Goal: Task Accomplishment & Management: Complete application form

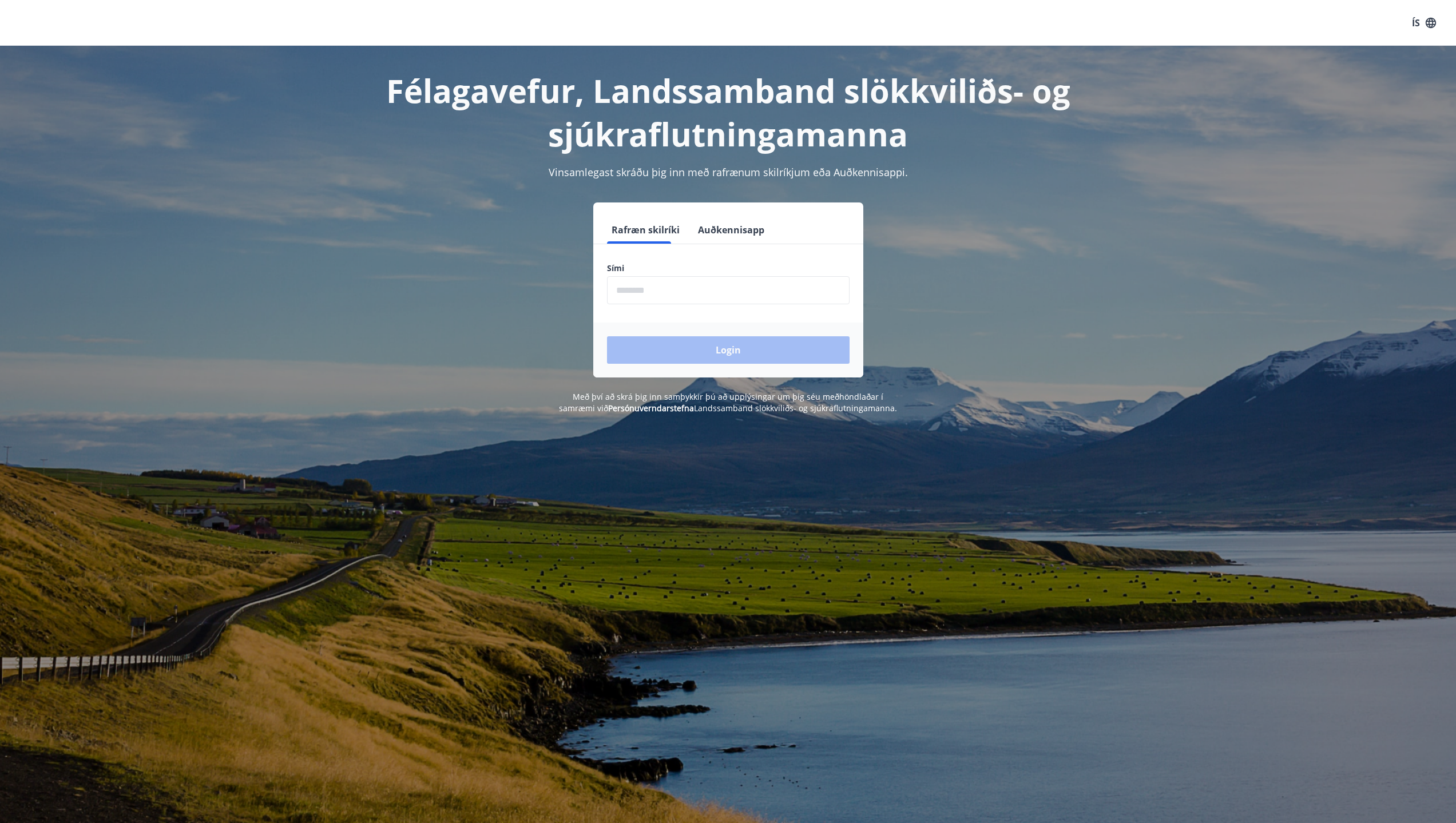
click at [627, 297] on input "phone" at bounding box center [728, 290] width 243 height 28
type input "********"
click at [671, 343] on button "Login" at bounding box center [728, 350] width 243 height 27
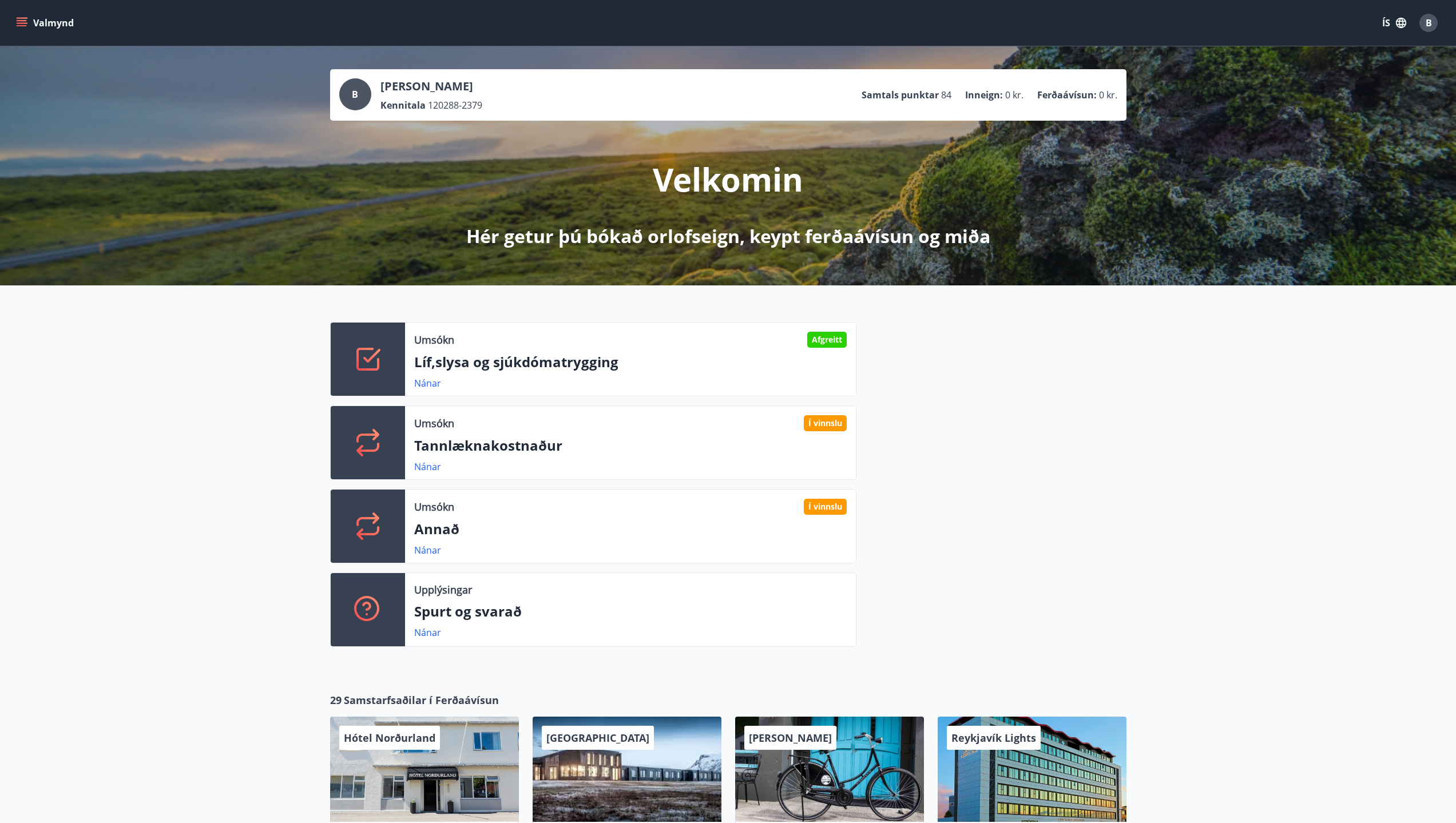
click at [2, 19] on div "Valmynd ÍS B" at bounding box center [728, 22] width 1456 height 45
click at [14, 19] on button "Valmynd" at bounding box center [45, 22] width 65 height 20
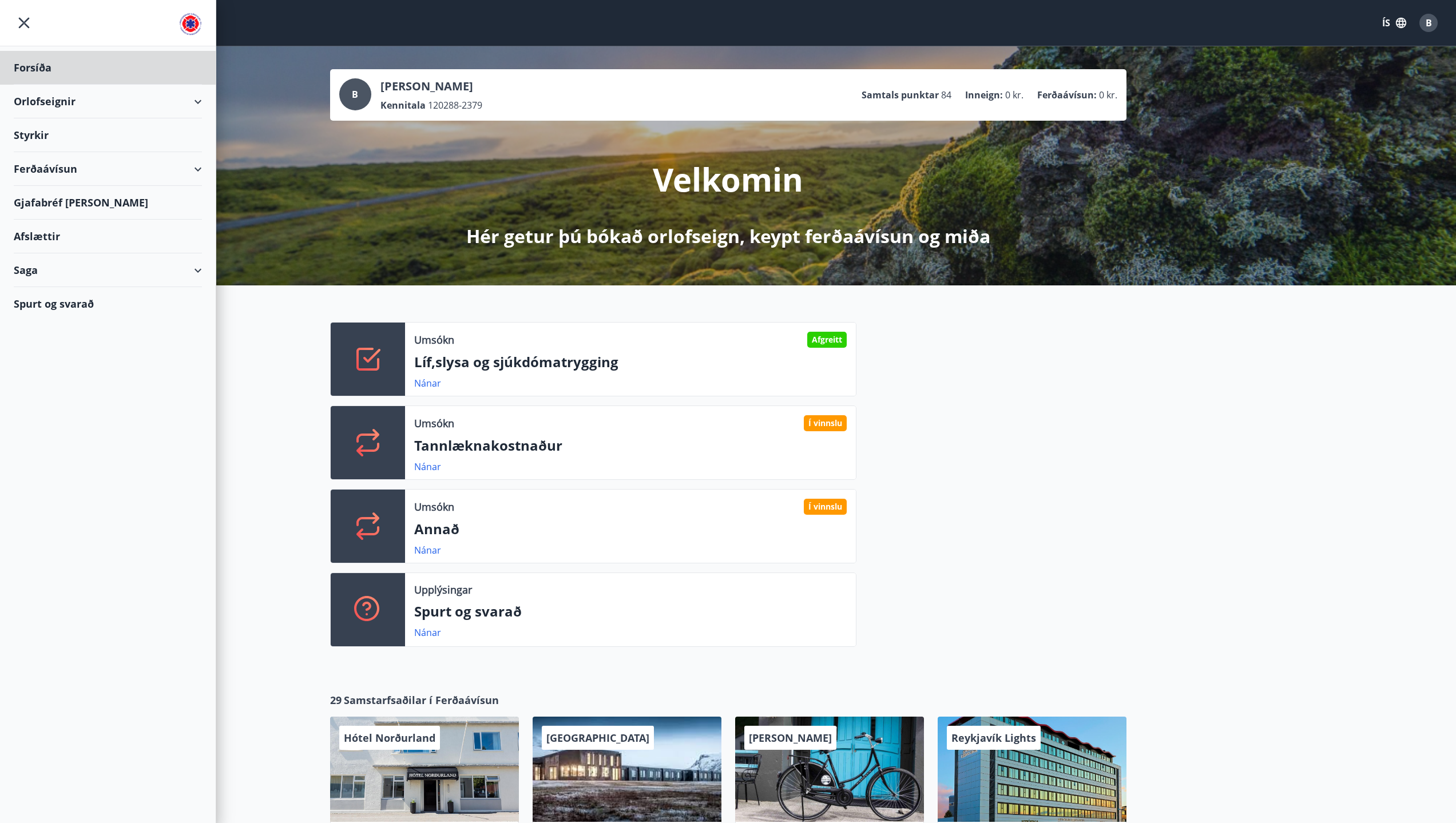
click at [33, 85] on div "Styrkir" at bounding box center [107, 68] width 188 height 34
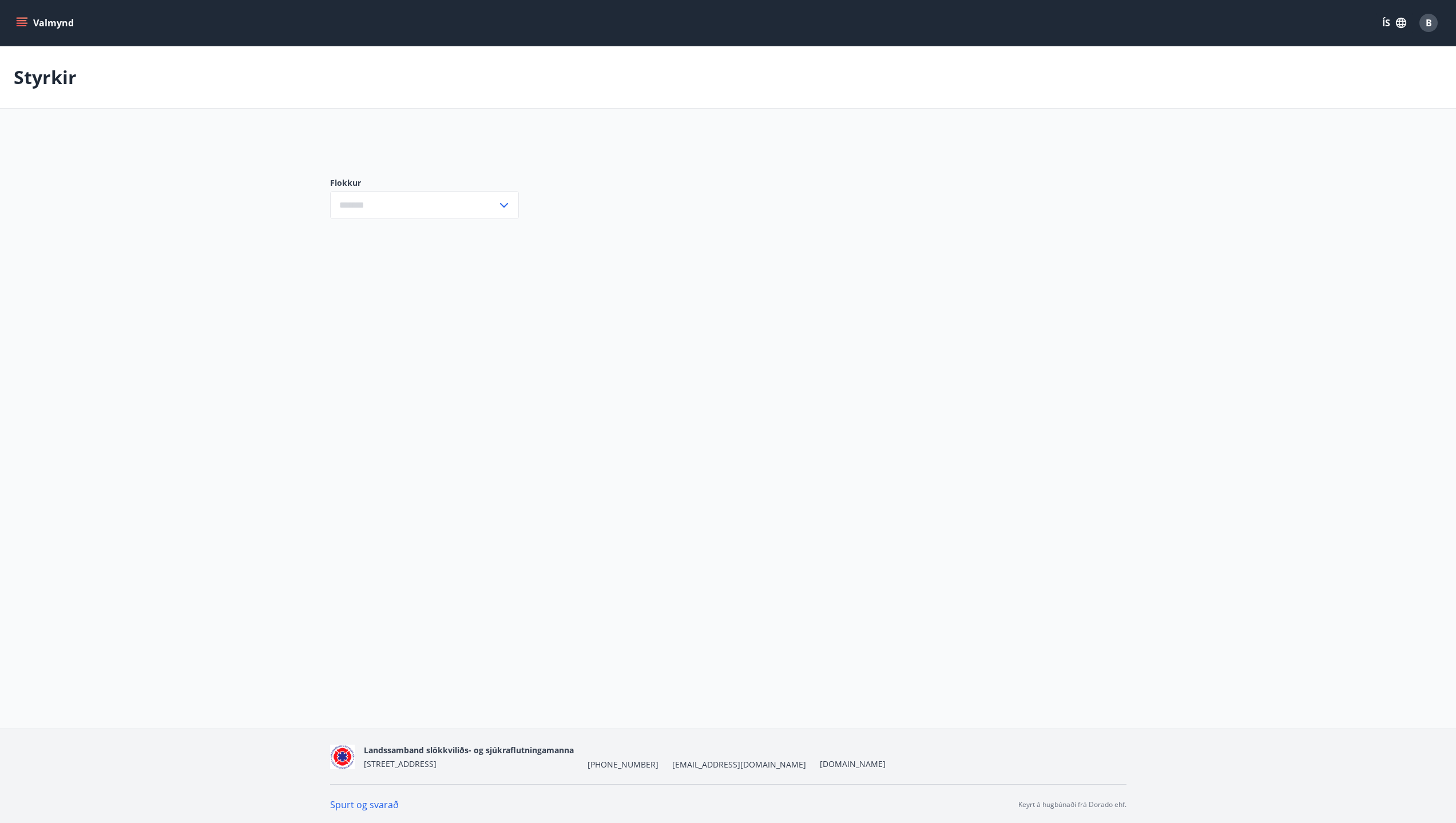
type input "***"
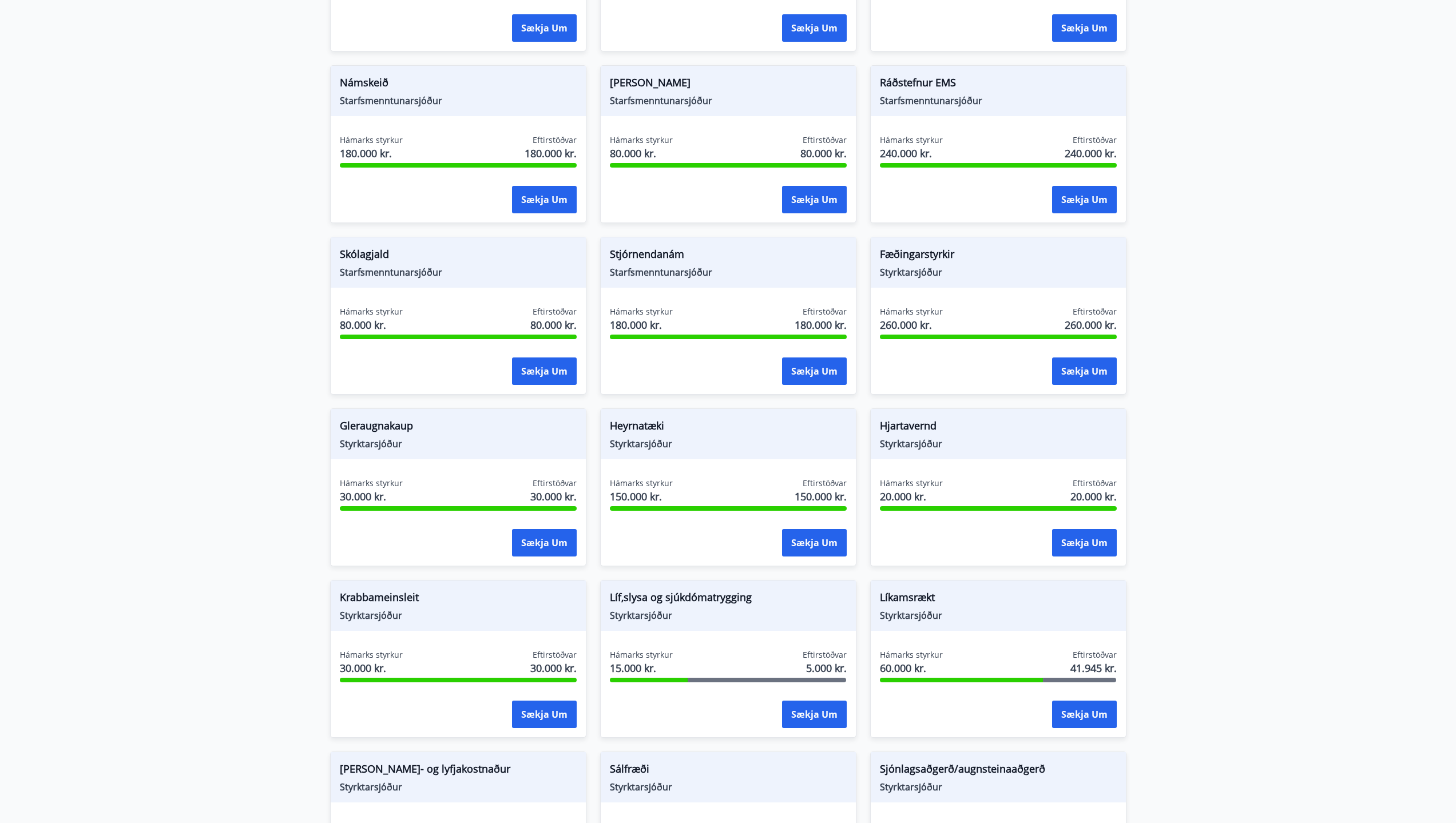
scroll to position [401, 0]
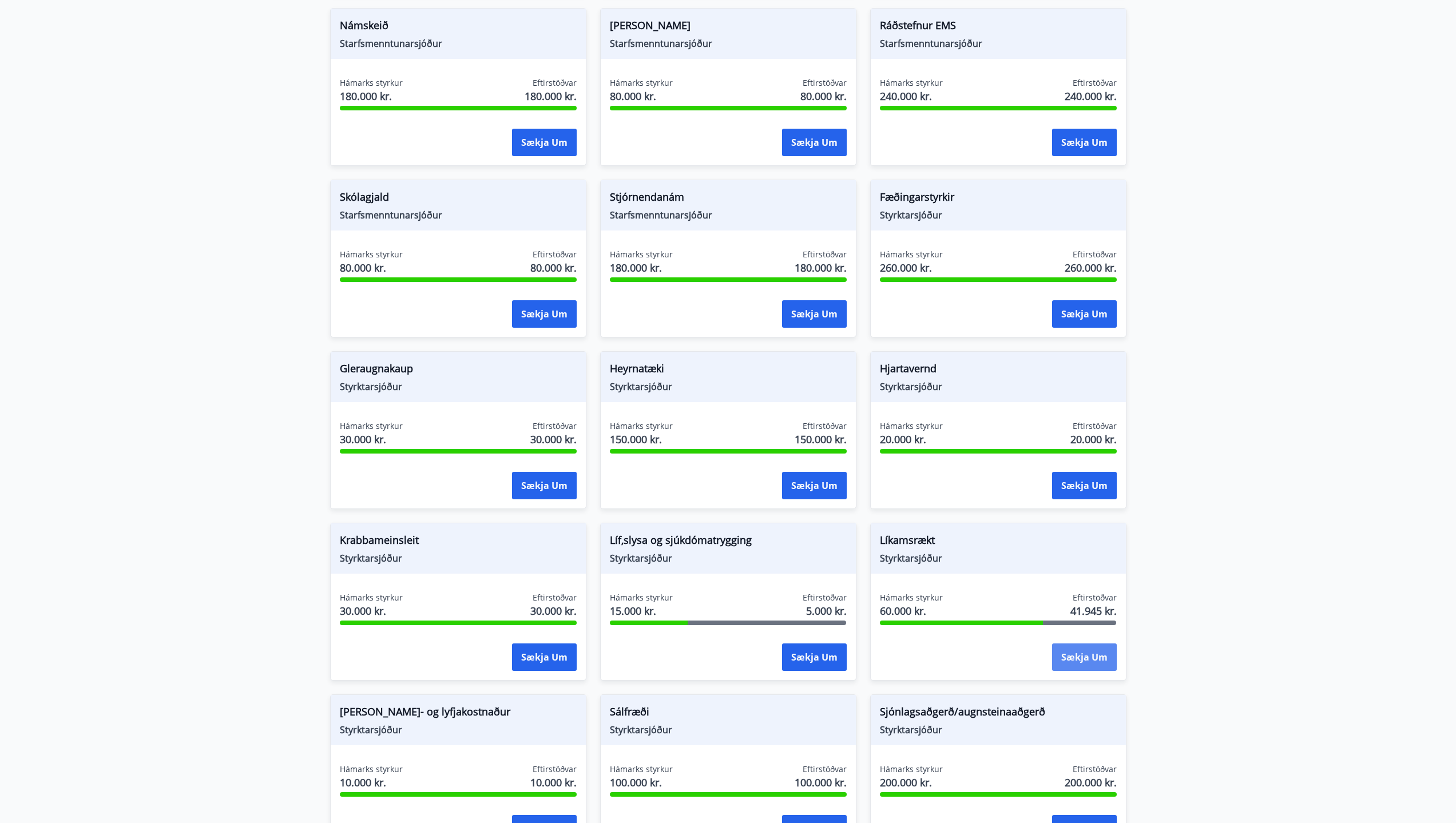
click at [1093, 659] on button "Sækja um" at bounding box center [1084, 657] width 65 height 27
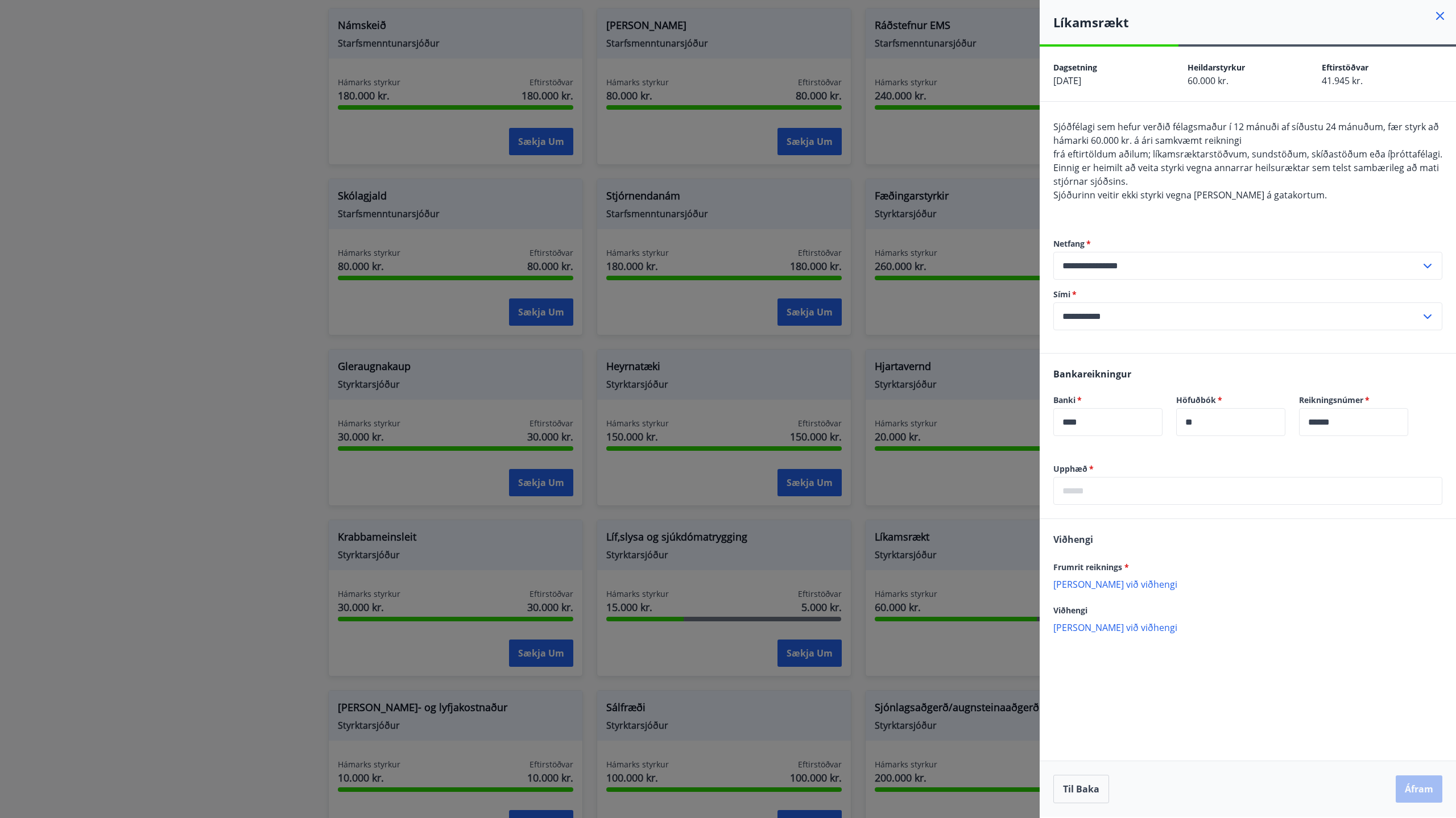
click at [1120, 498] on input "text" at bounding box center [1248, 491] width 389 height 28
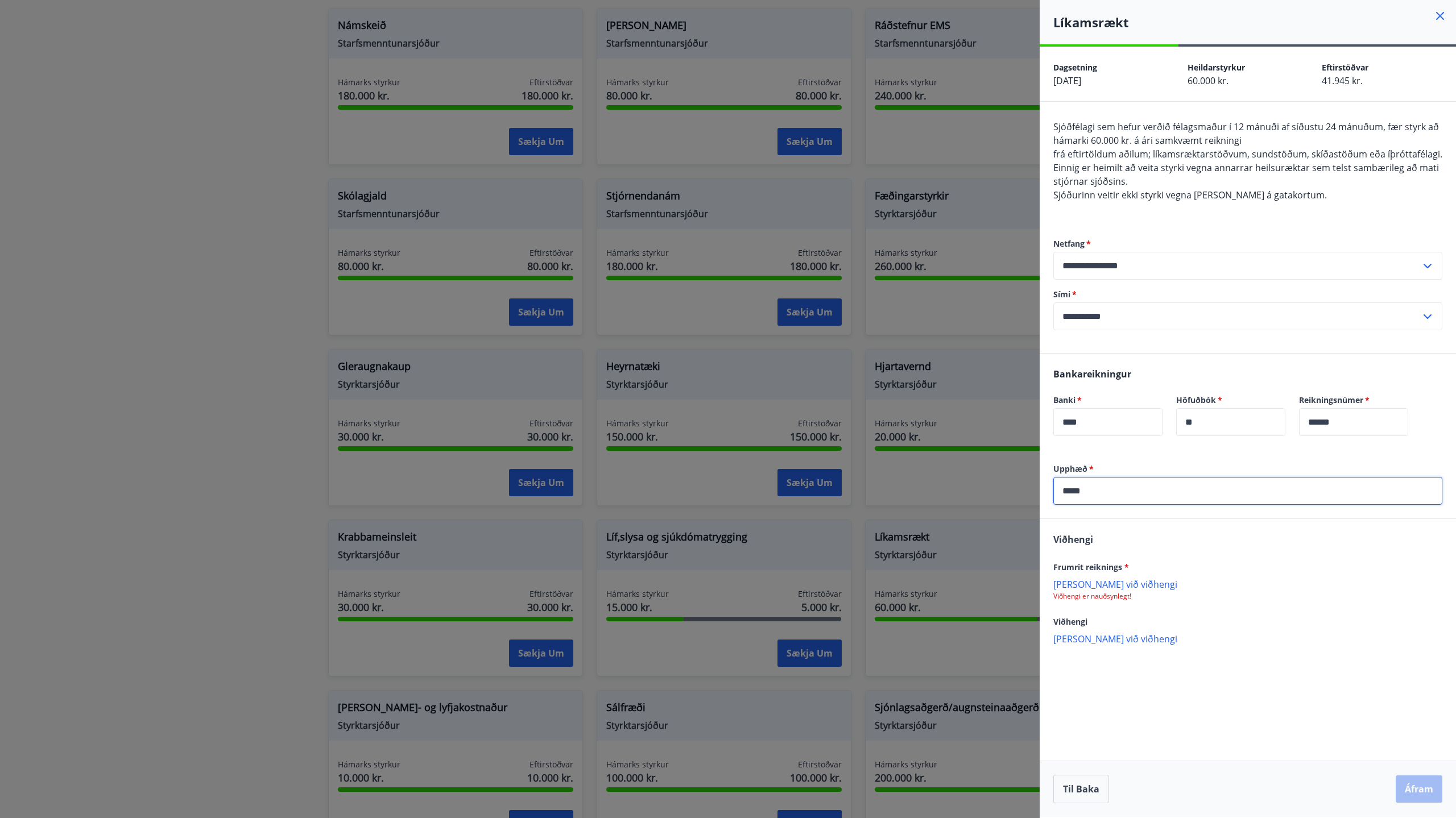
type input "*****"
click at [1109, 581] on p "[PERSON_NAME] við viðhengi" at bounding box center [1248, 584] width 389 height 12
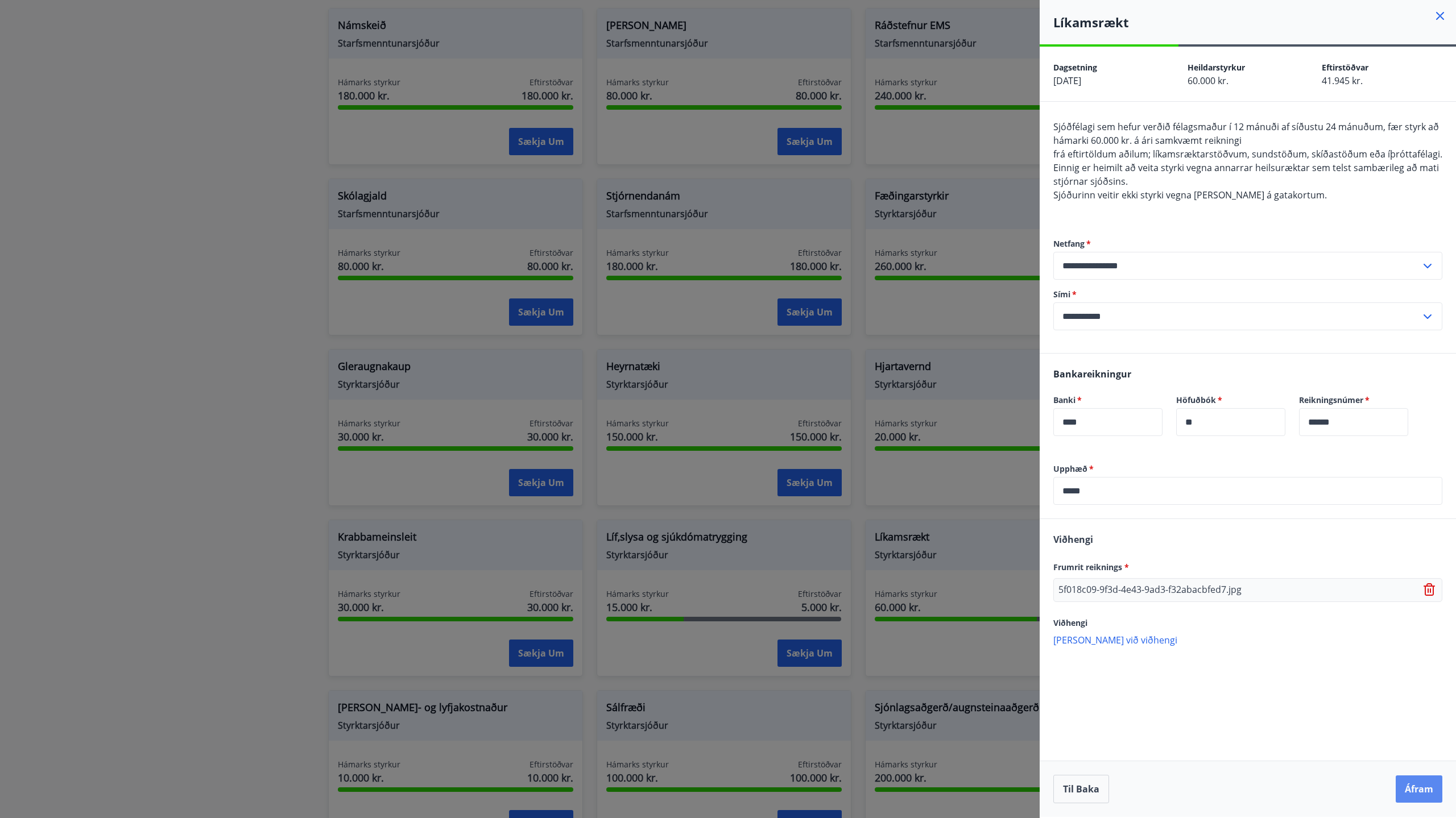
click at [1422, 787] on button "Áfram" at bounding box center [1419, 789] width 47 height 27
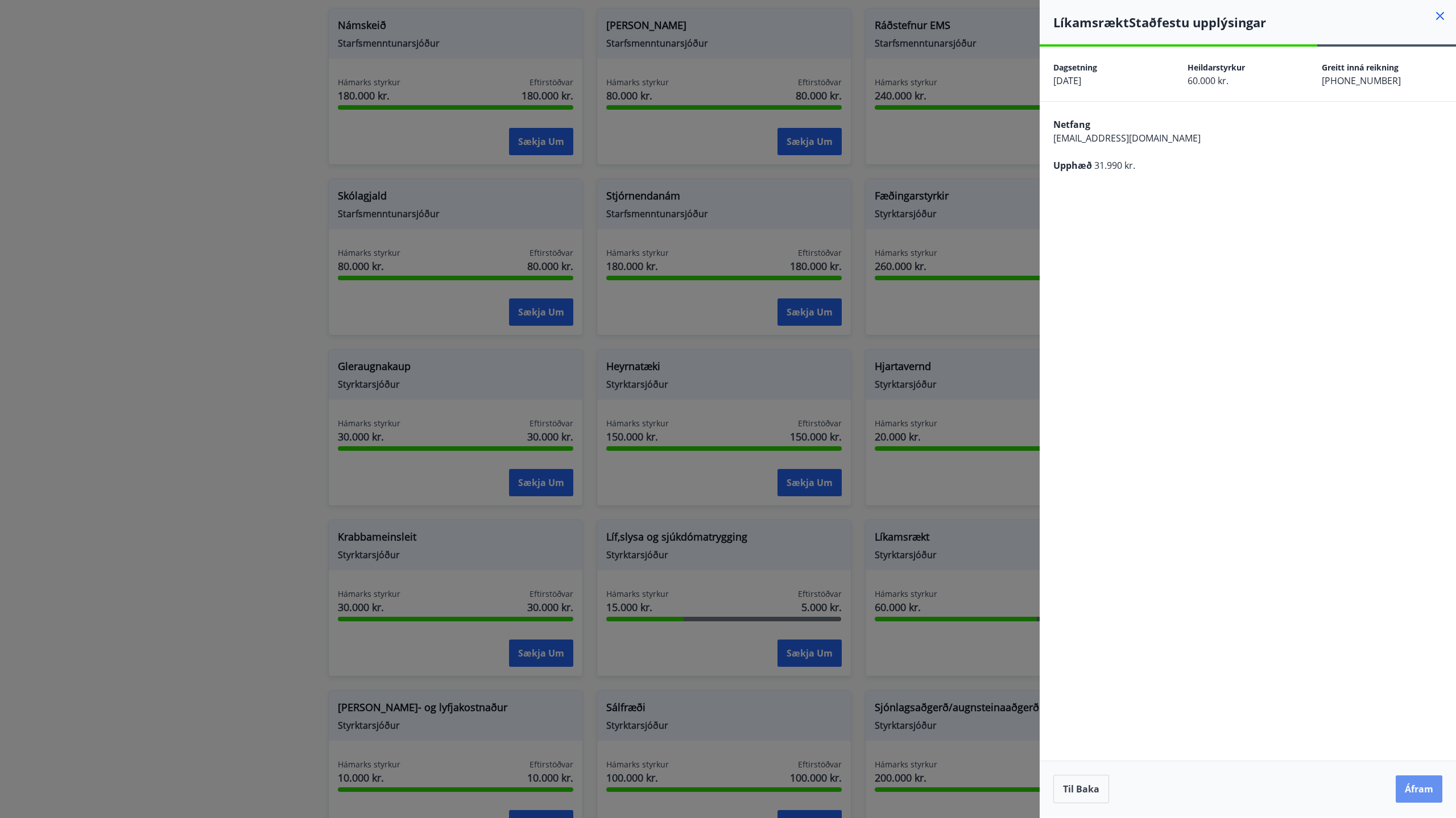
click at [1422, 787] on button "Áfram" at bounding box center [1419, 789] width 47 height 27
click at [1428, 56] on icon "Close" at bounding box center [1432, 57] width 13 height 13
click at [1425, 791] on button "Áfram" at bounding box center [1419, 789] width 47 height 27
click at [1433, 56] on icon "Close" at bounding box center [1432, 56] width 8 height 8
click at [1439, 15] on icon at bounding box center [1441, 15] width 8 height 8
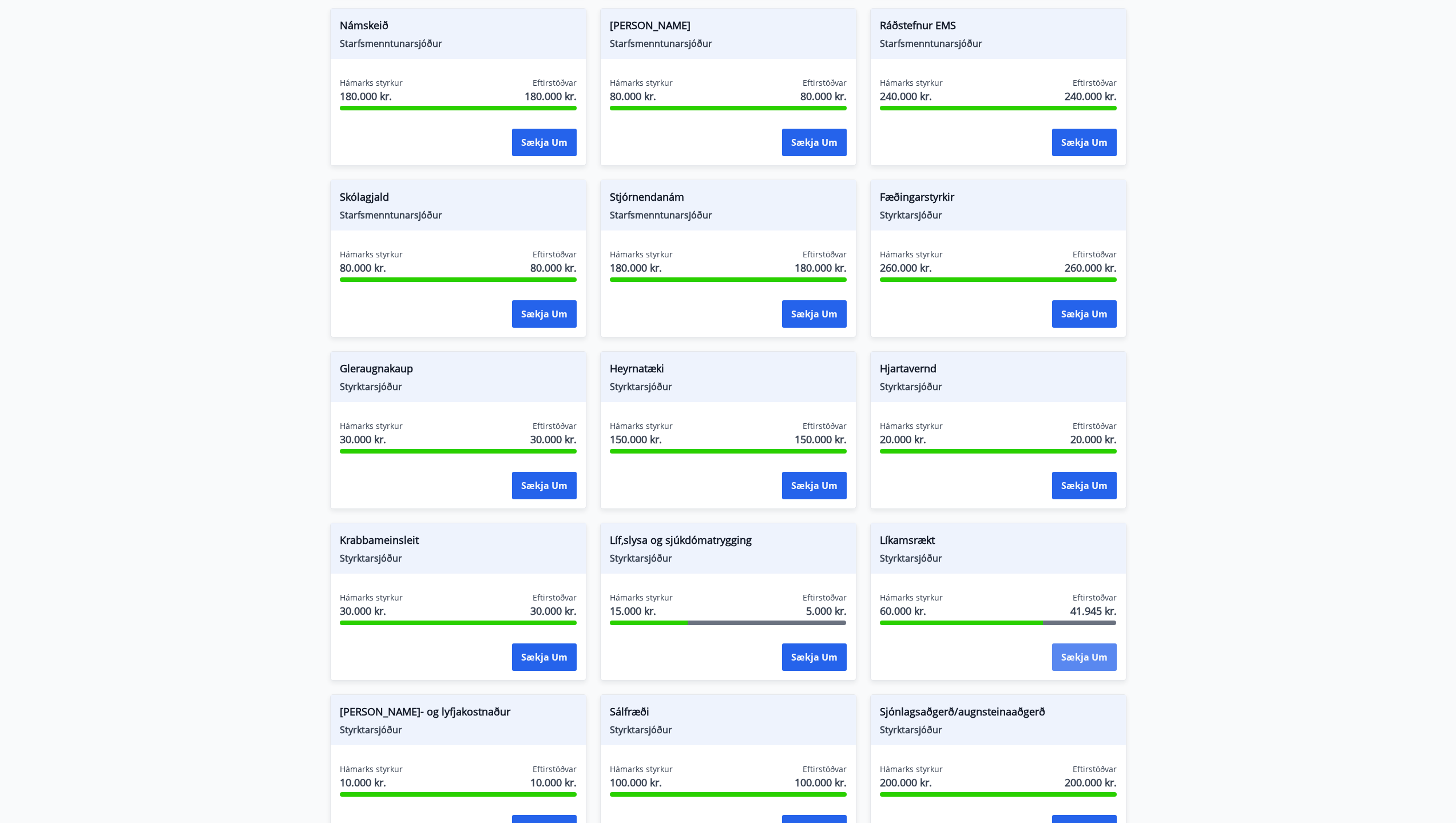
click at [1066, 658] on button "Sækja um" at bounding box center [1084, 657] width 65 height 27
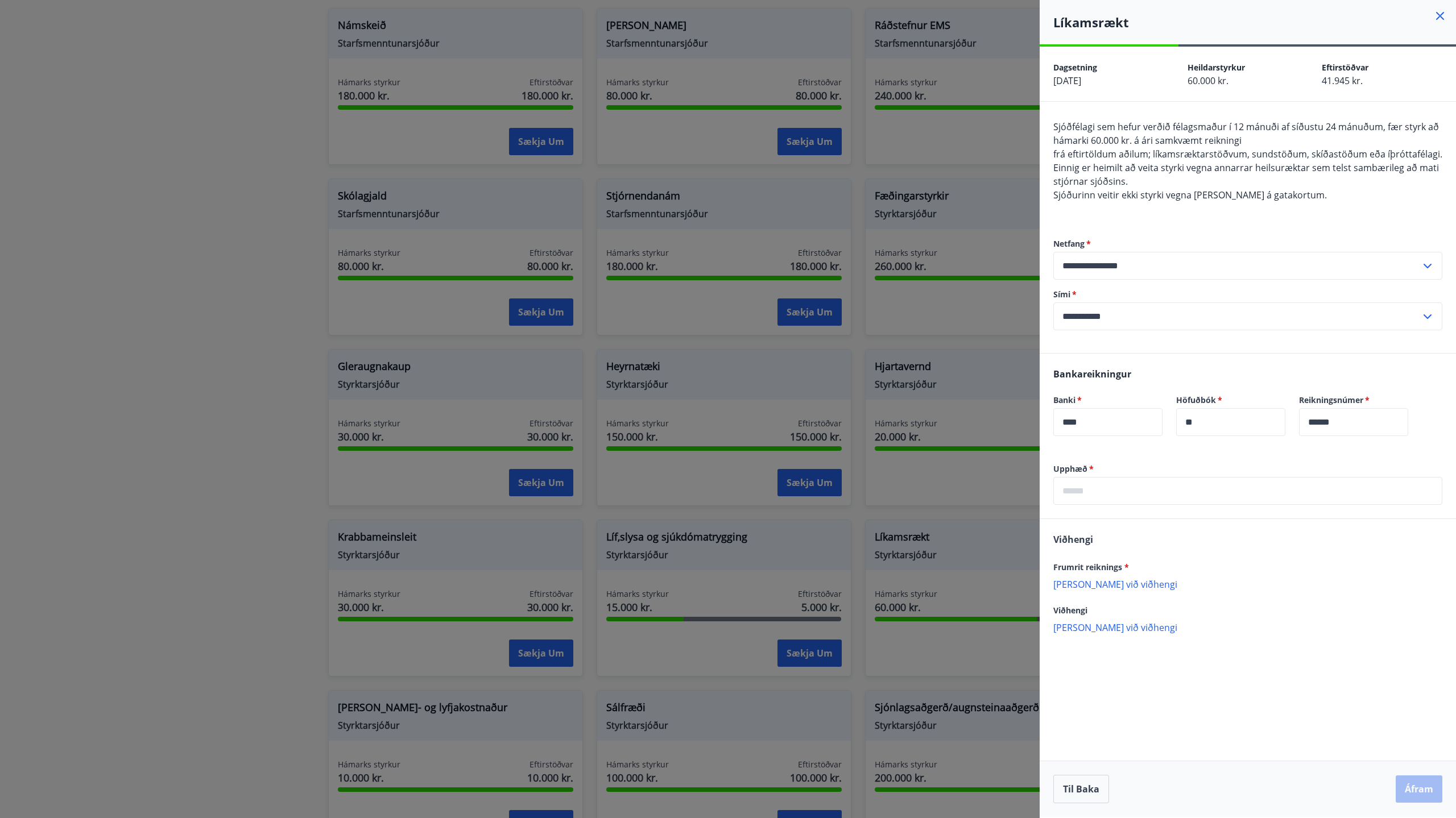
click at [1089, 483] on input "text" at bounding box center [1248, 491] width 389 height 28
type input "*****"
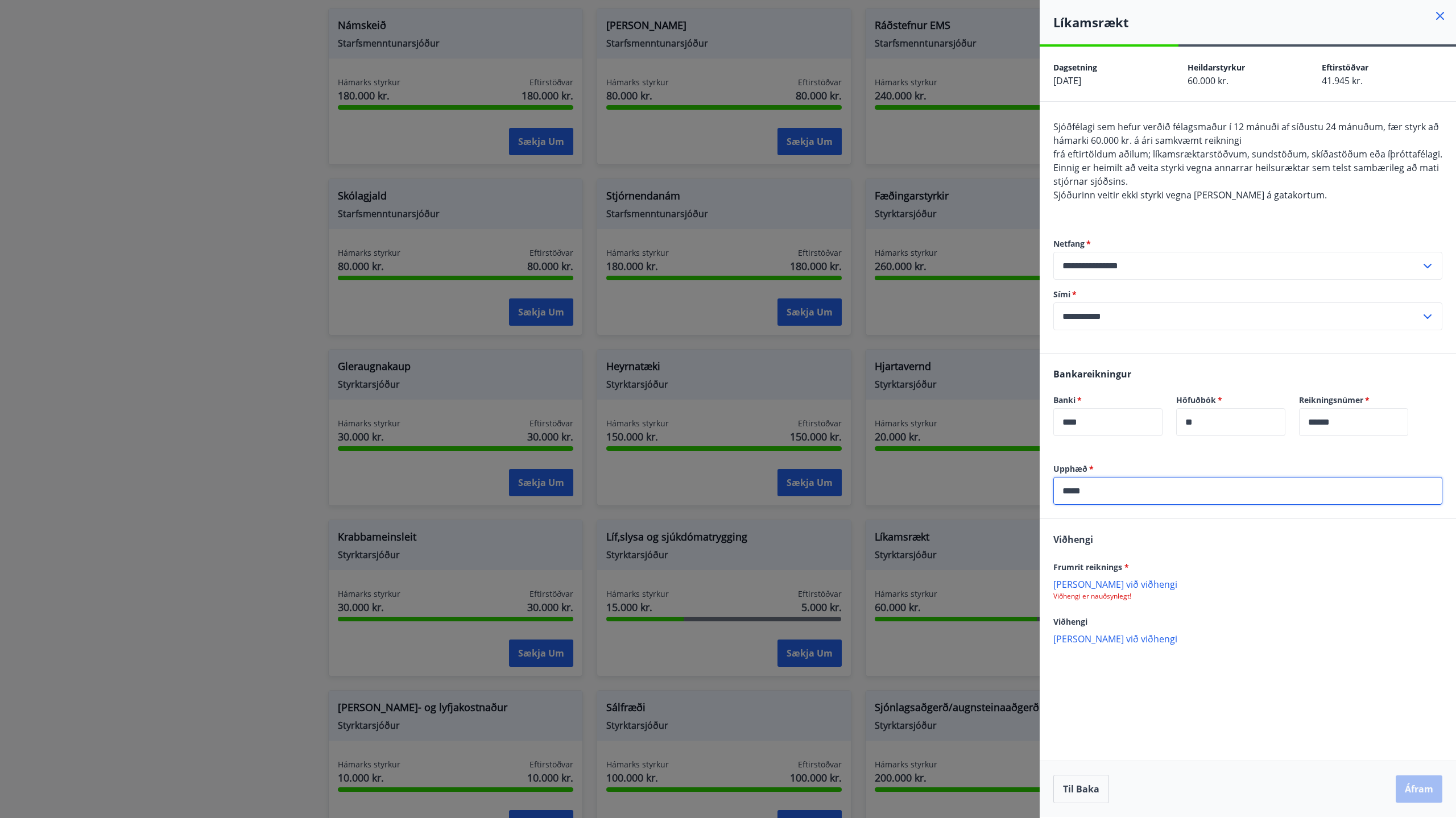
click at [1096, 585] on p "[PERSON_NAME] við viðhengi" at bounding box center [1248, 584] width 389 height 12
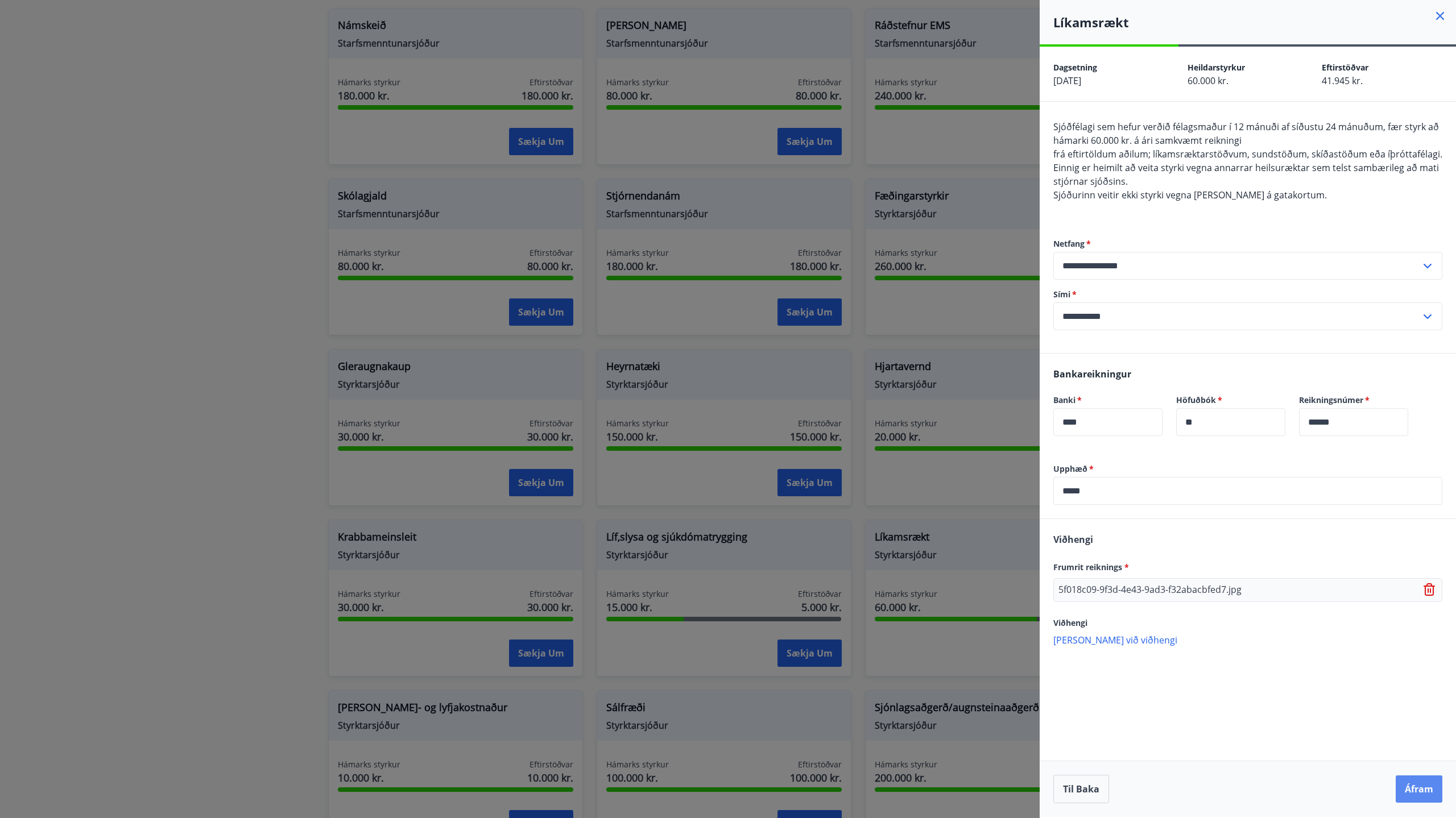
click at [1421, 786] on button "Áfram" at bounding box center [1419, 789] width 47 height 27
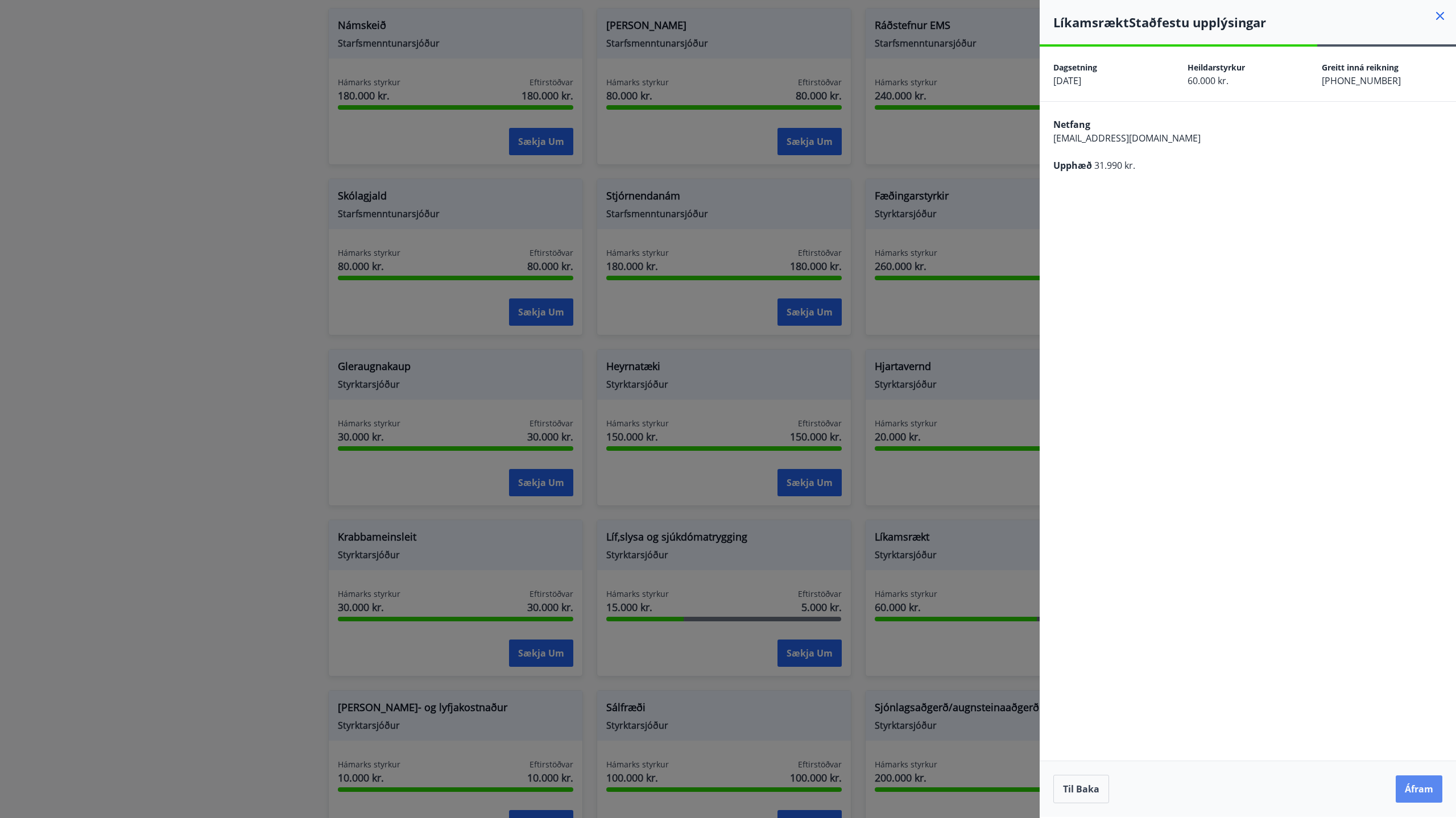
click at [1419, 785] on button "Áfram" at bounding box center [1419, 789] width 47 height 27
click at [140, 289] on div at bounding box center [728, 409] width 1456 height 818
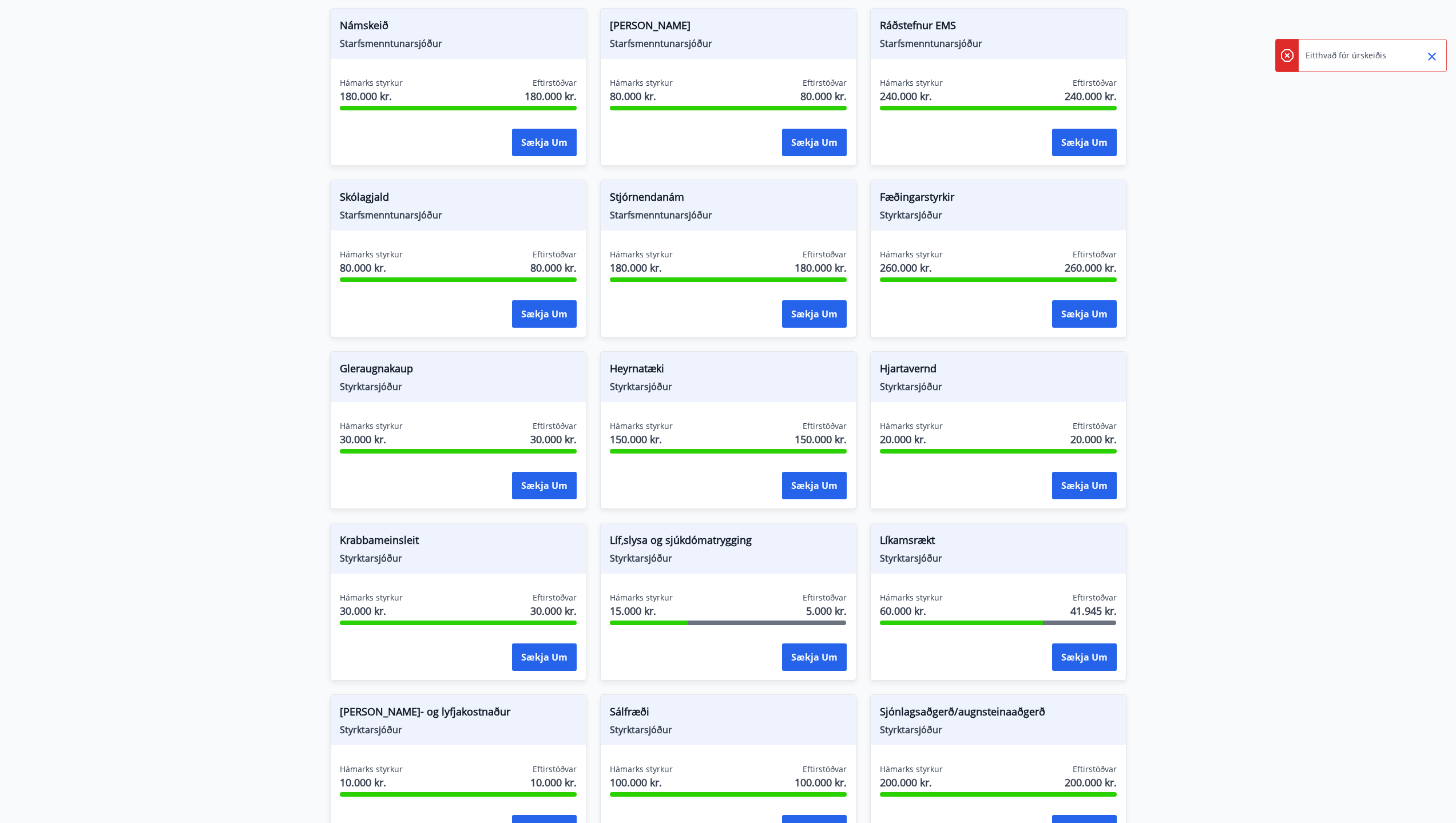
click at [1429, 55] on icon "Close" at bounding box center [1432, 57] width 14 height 14
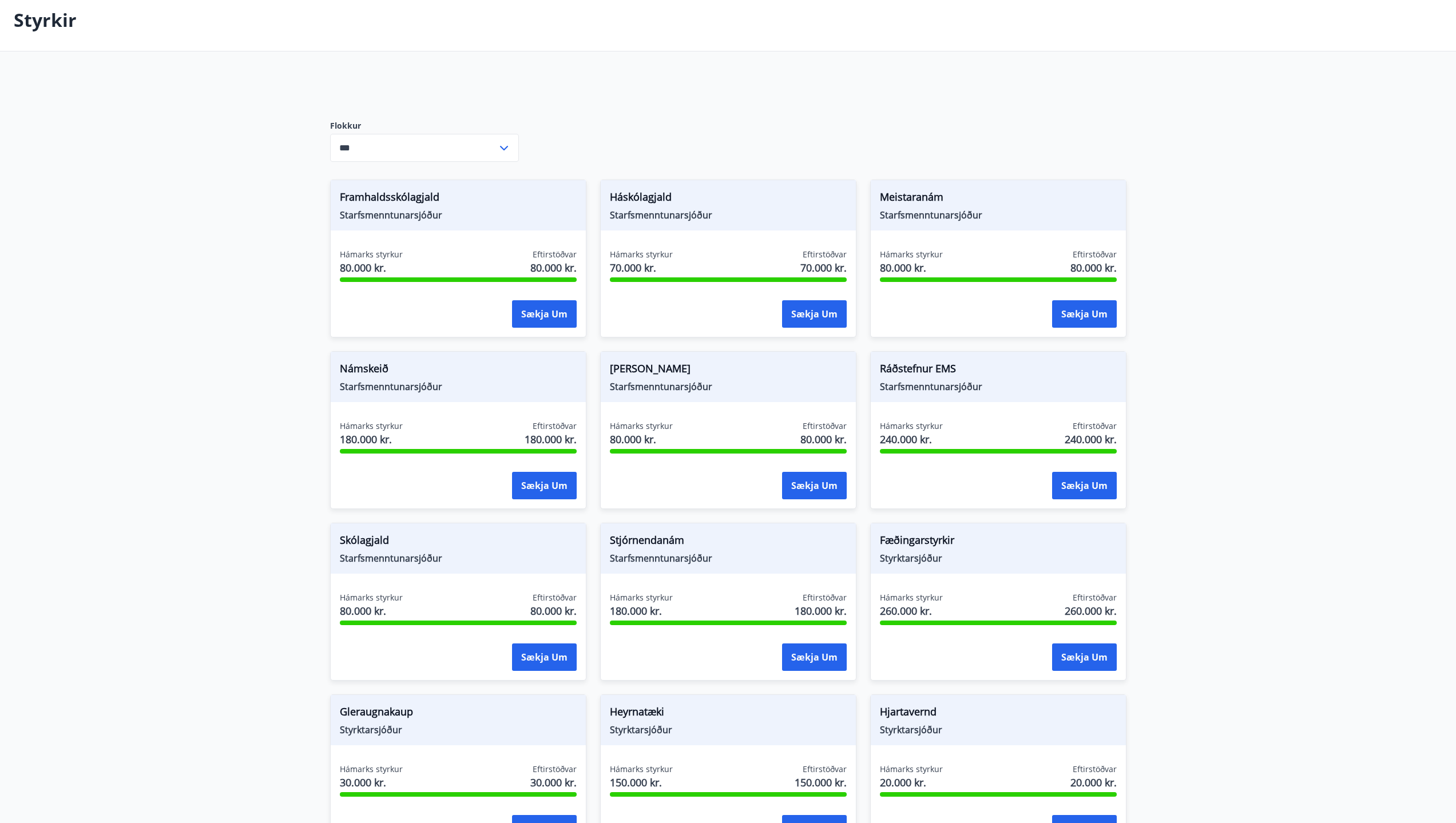
scroll to position [0, 0]
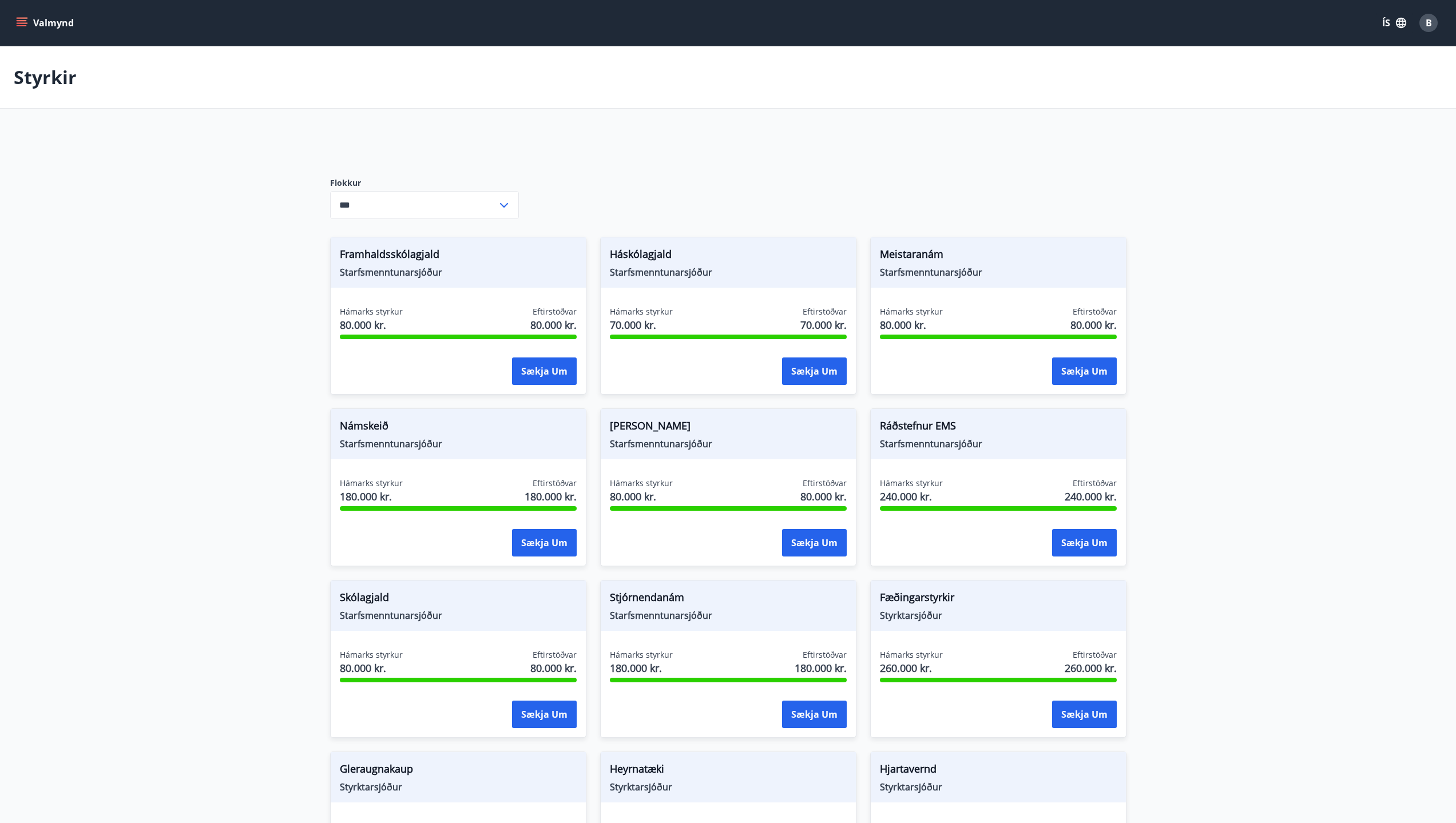
click at [1433, 25] on div "B" at bounding box center [1428, 22] width 18 height 18
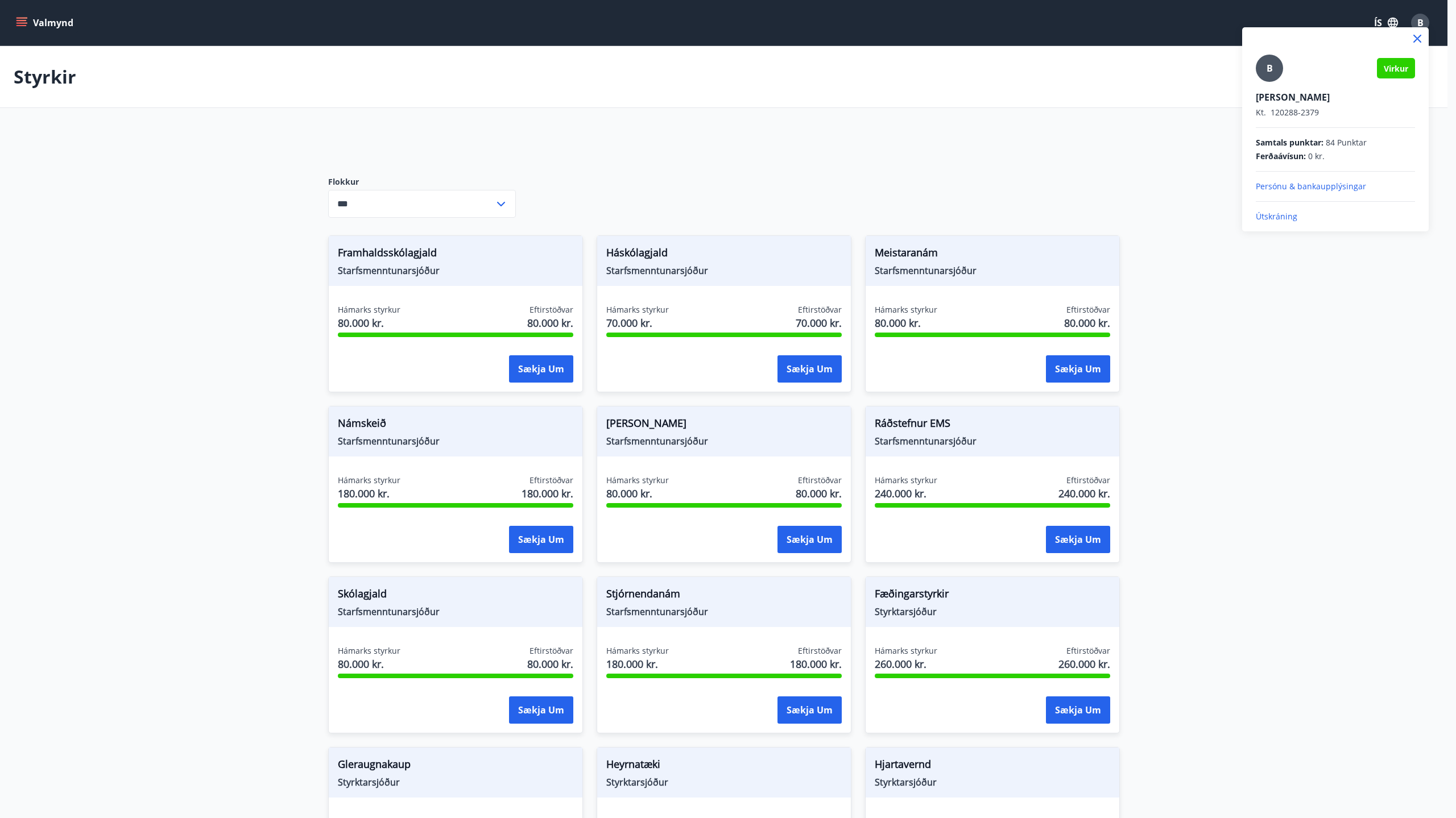
click at [1230, 298] on div at bounding box center [728, 409] width 1456 height 818
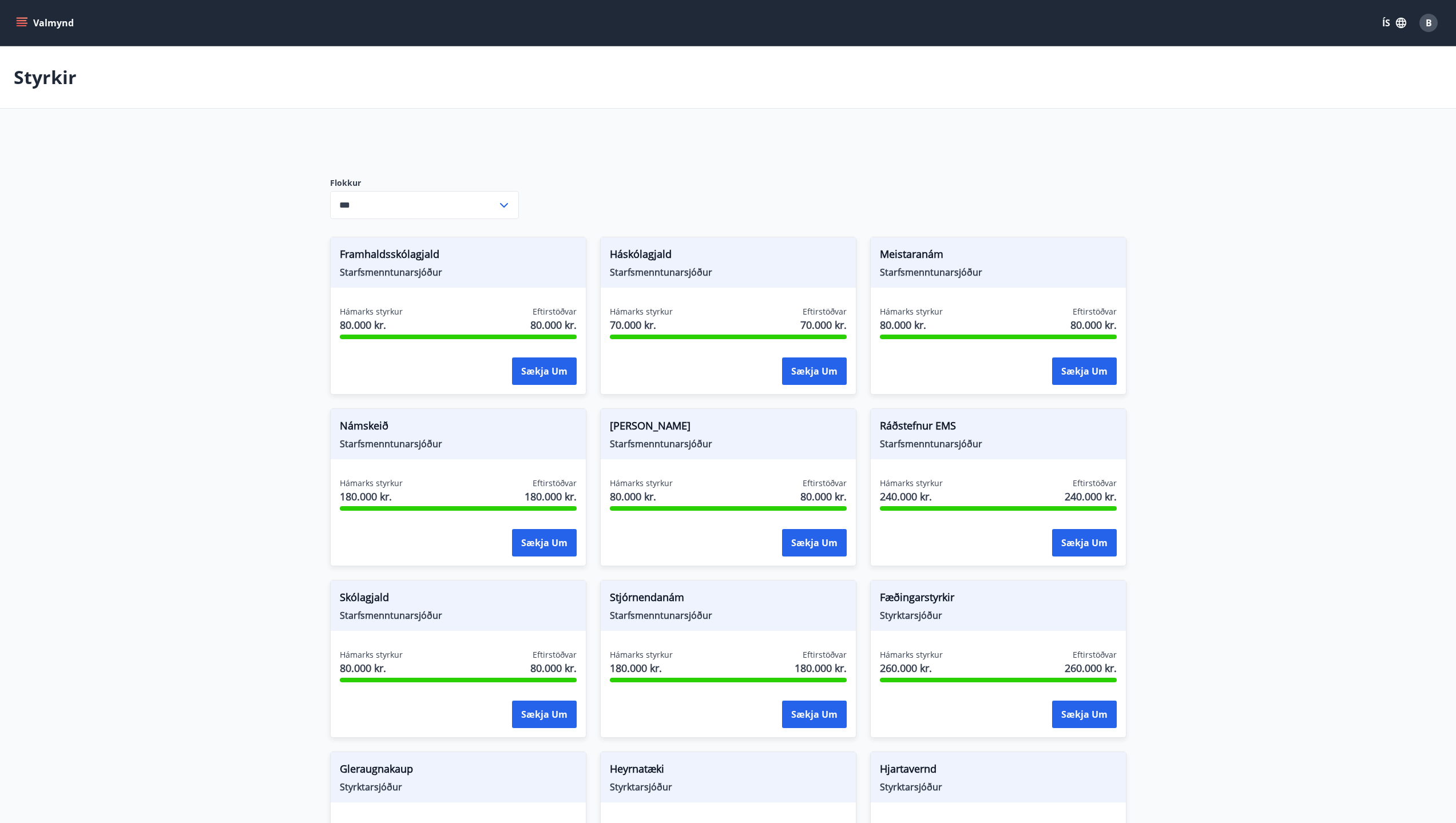
click at [53, 23] on button "Valmynd" at bounding box center [45, 22] width 65 height 20
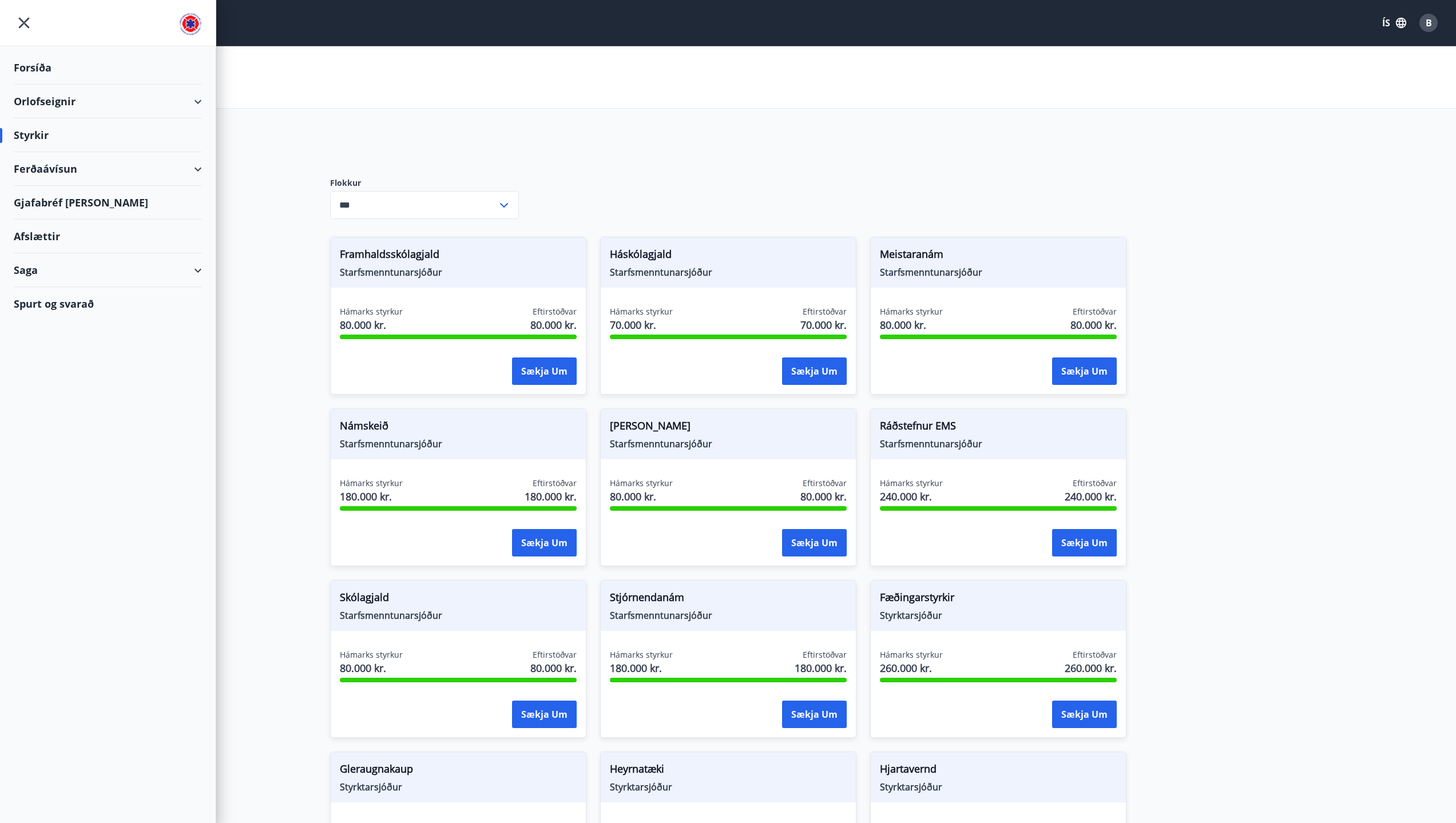
click at [44, 67] on div "Forsíða" at bounding box center [107, 68] width 188 height 34
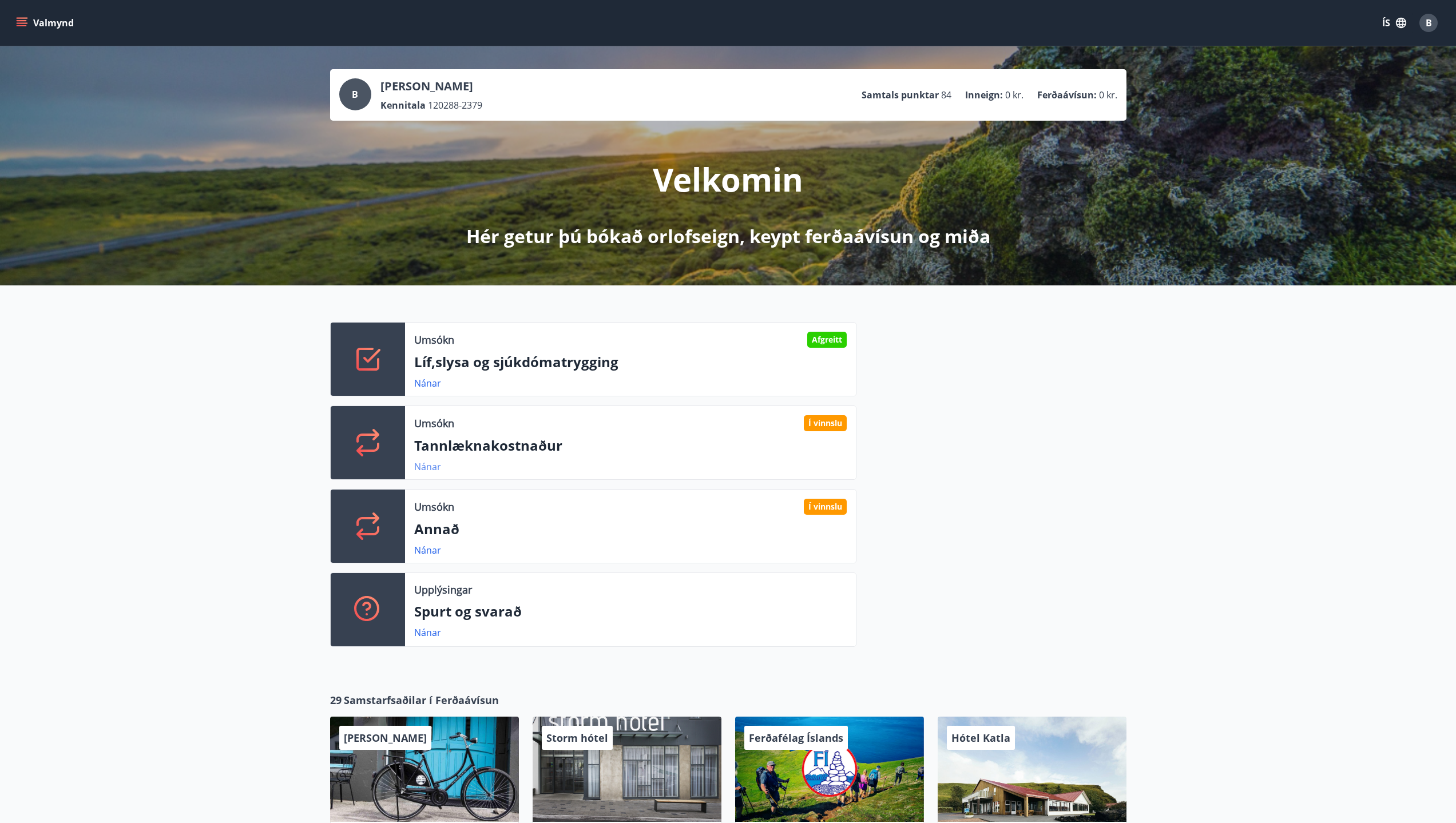
click at [433, 470] on link "Nánar" at bounding box center [428, 467] width 27 height 13
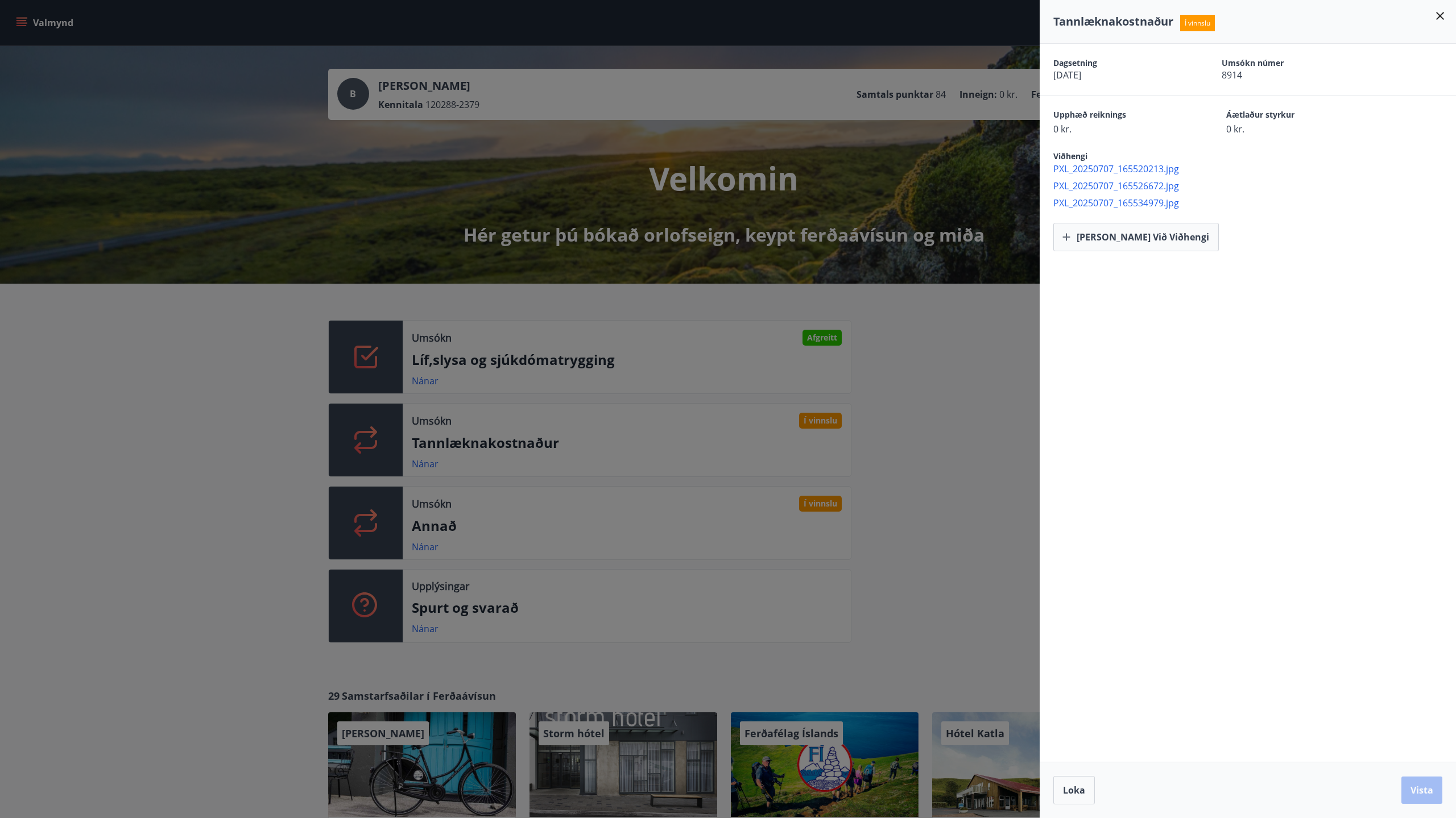
click at [1438, 17] on icon at bounding box center [1441, 15] width 13 height 13
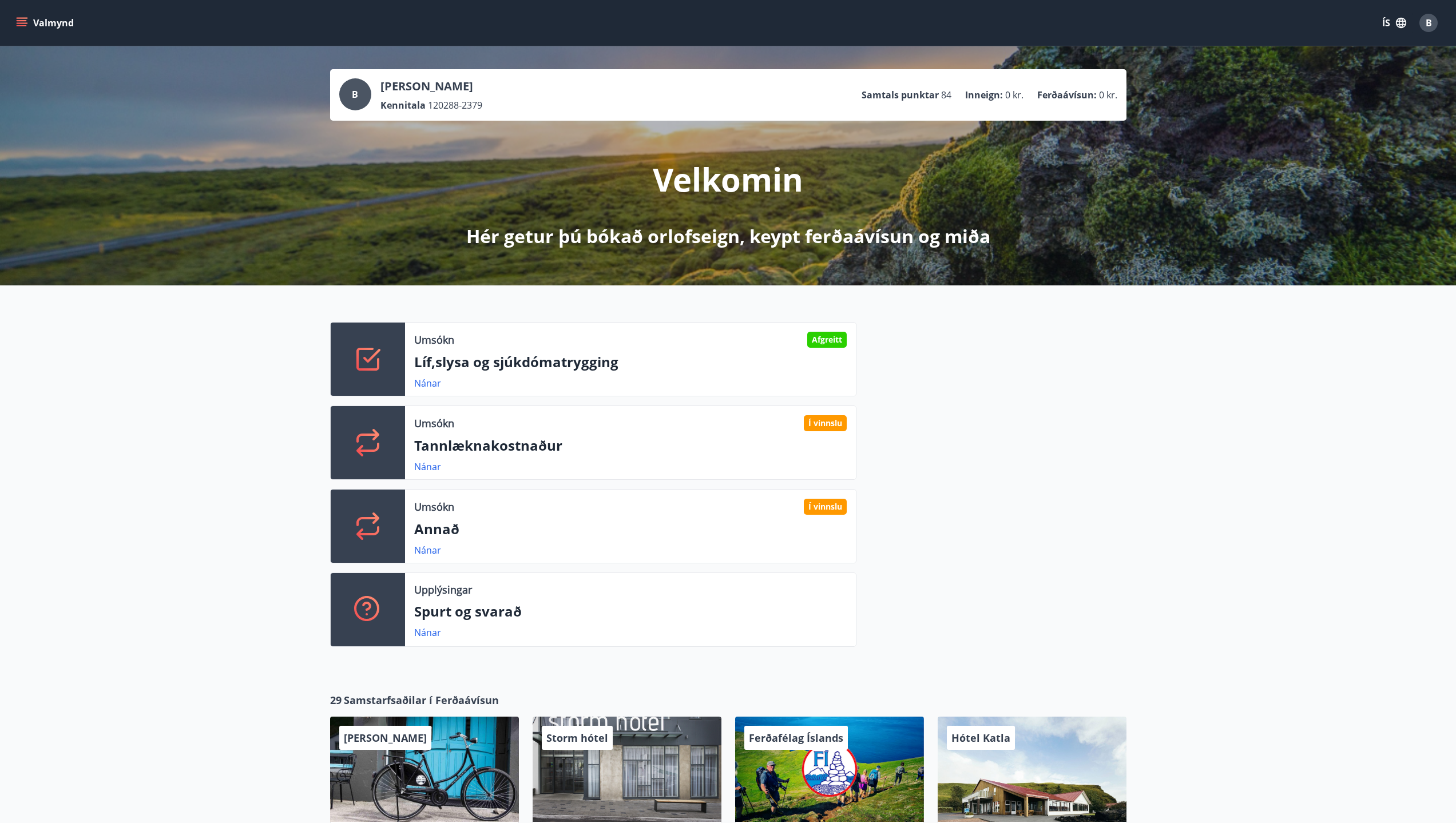
click at [45, 25] on button "Valmynd" at bounding box center [45, 22] width 65 height 20
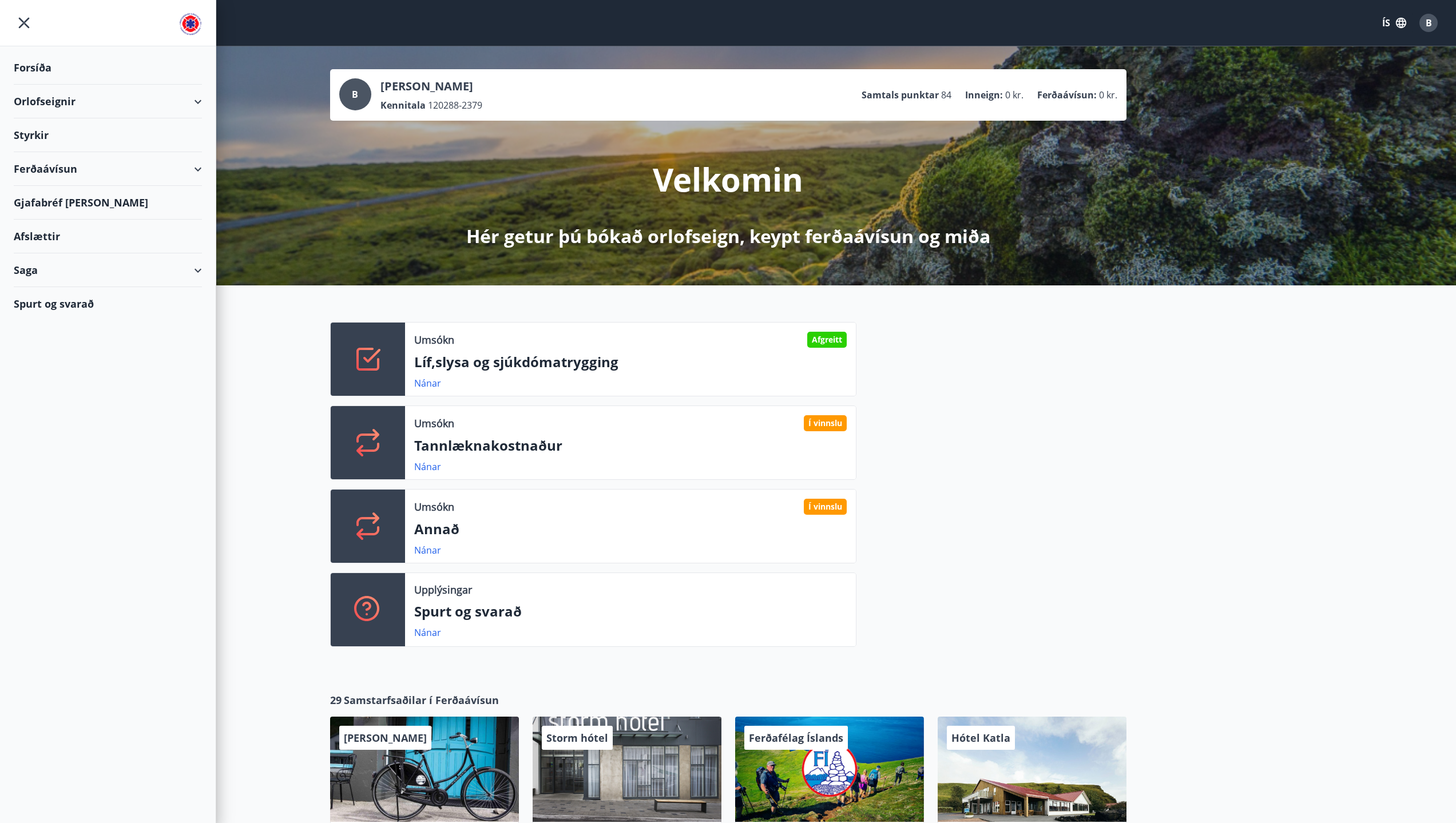
click at [57, 97] on div "Orlofseignir" at bounding box center [107, 101] width 188 height 34
click at [67, 159] on div "Bókunardagatal" at bounding box center [108, 154] width 170 height 24
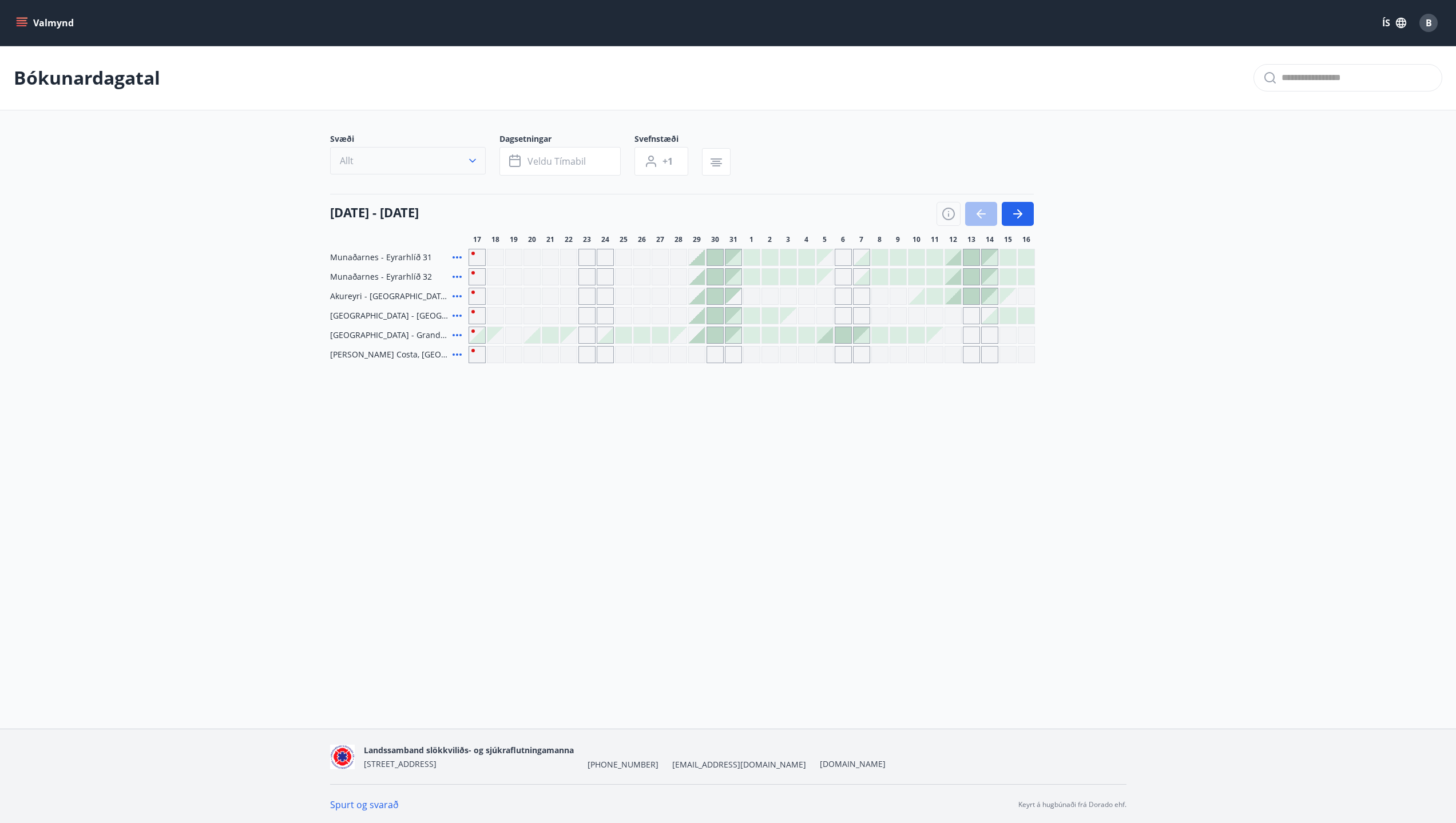
click at [442, 155] on button "Allt" at bounding box center [408, 160] width 156 height 27
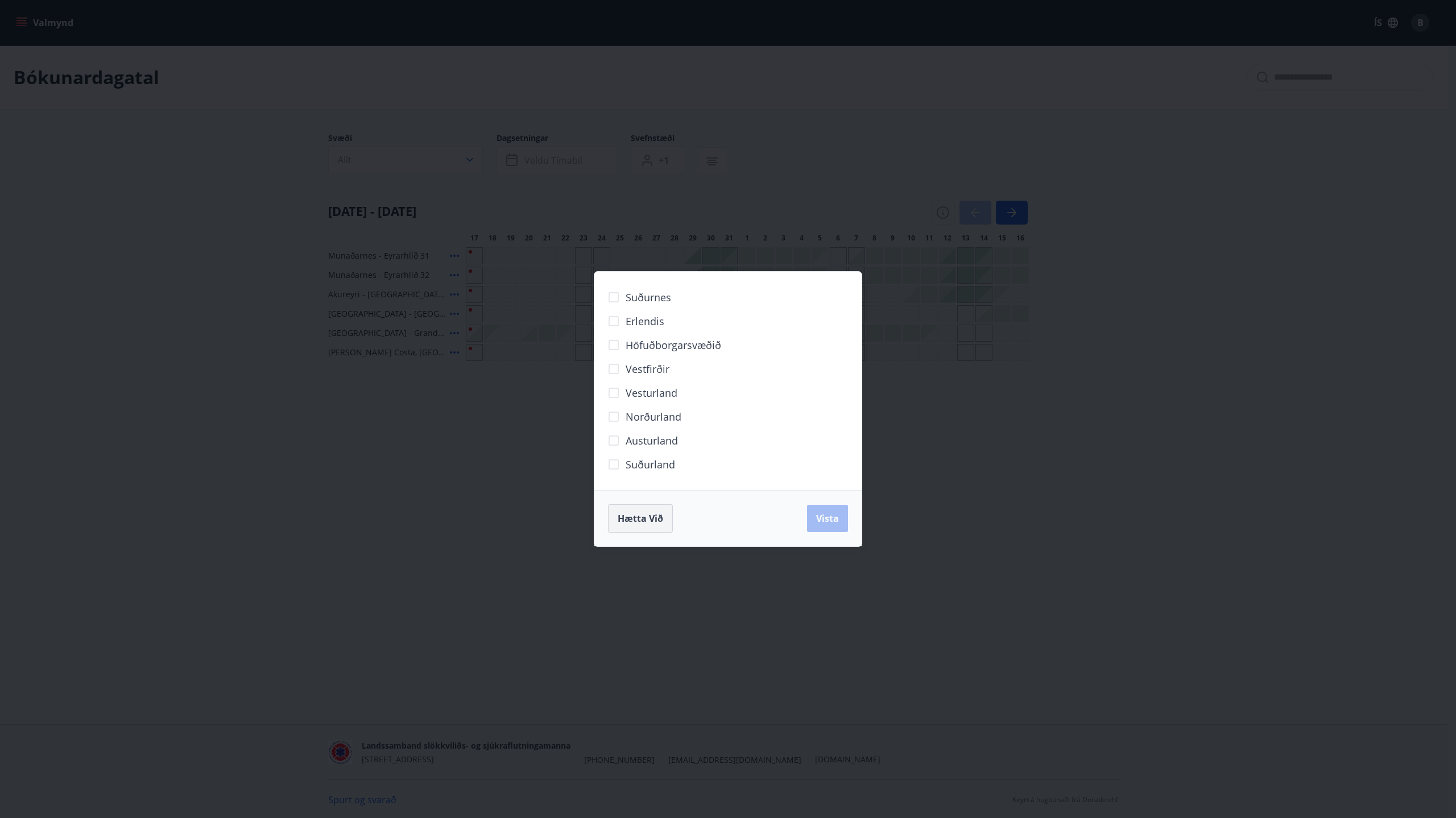
click at [646, 520] on span "Hætta við" at bounding box center [640, 518] width 45 height 12
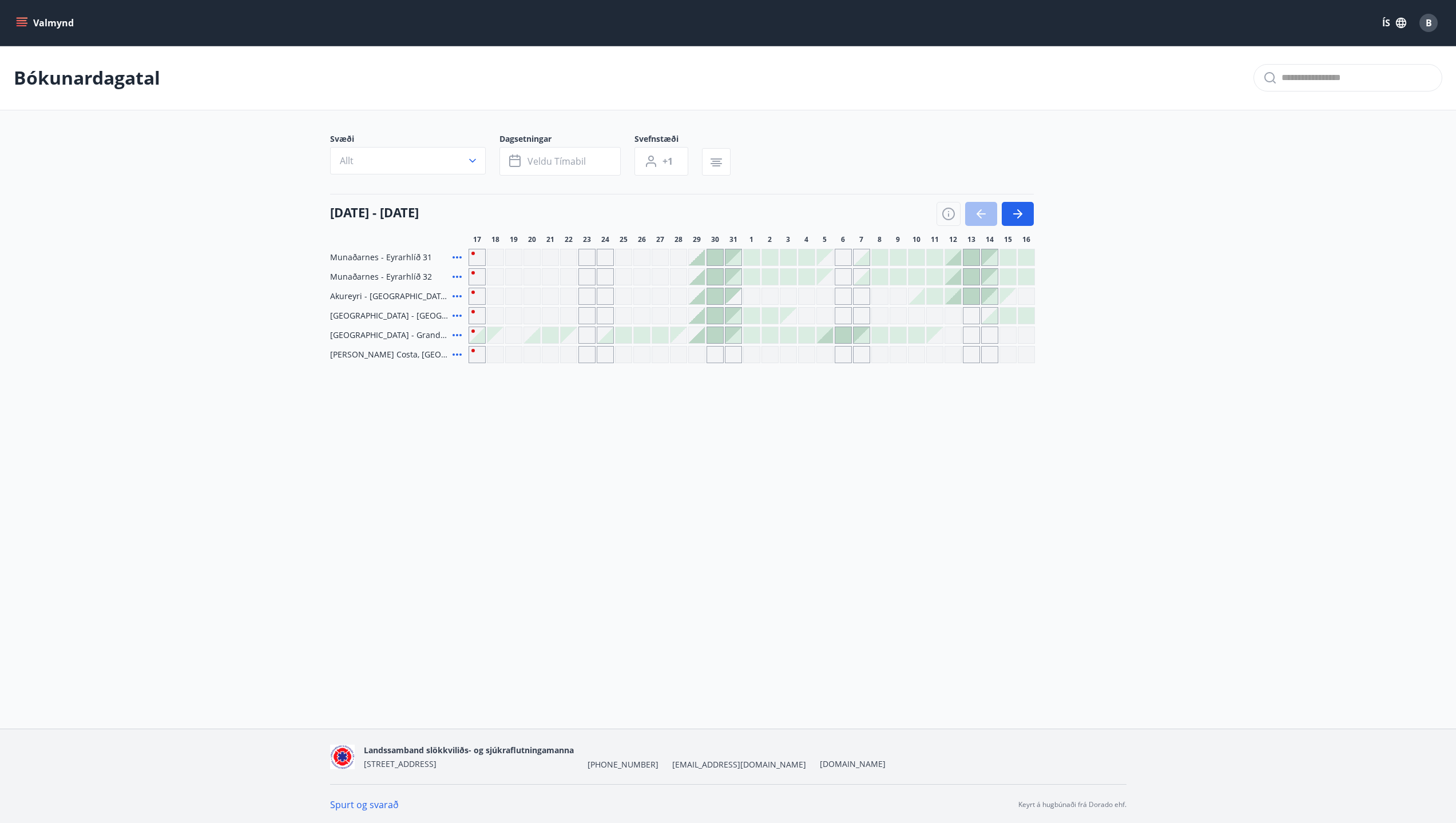
click at [839, 204] on div "[DATE] - [DATE]" at bounding box center [682, 210] width 704 height 32
click at [943, 213] on icon "button" at bounding box center [948, 213] width 13 height 13
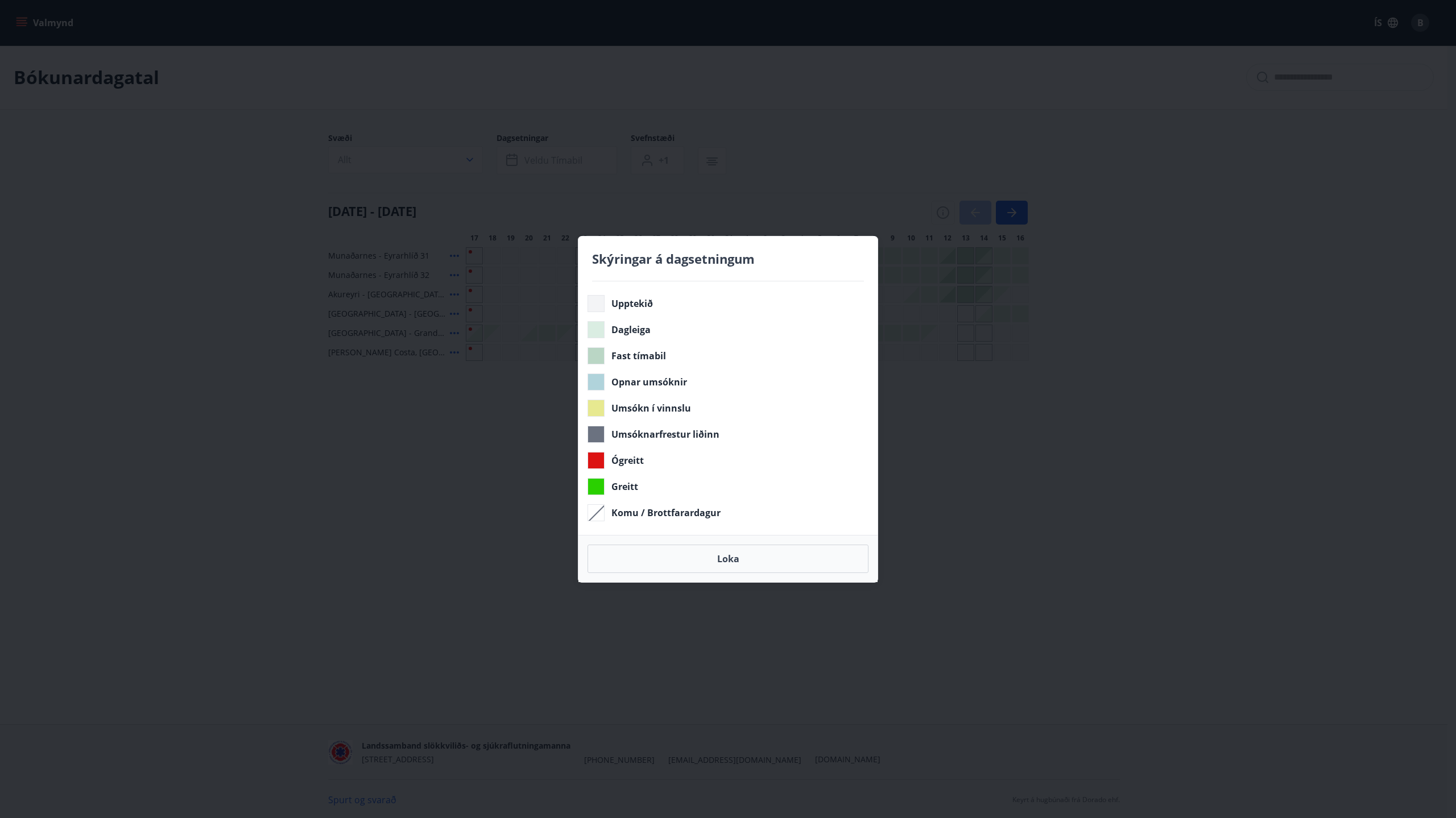
click at [855, 177] on div "Skýringar á dagsetningum Upptekið Dagleiga Fast tímabil Opnar umsóknir Umsókn í…" at bounding box center [728, 409] width 1456 height 818
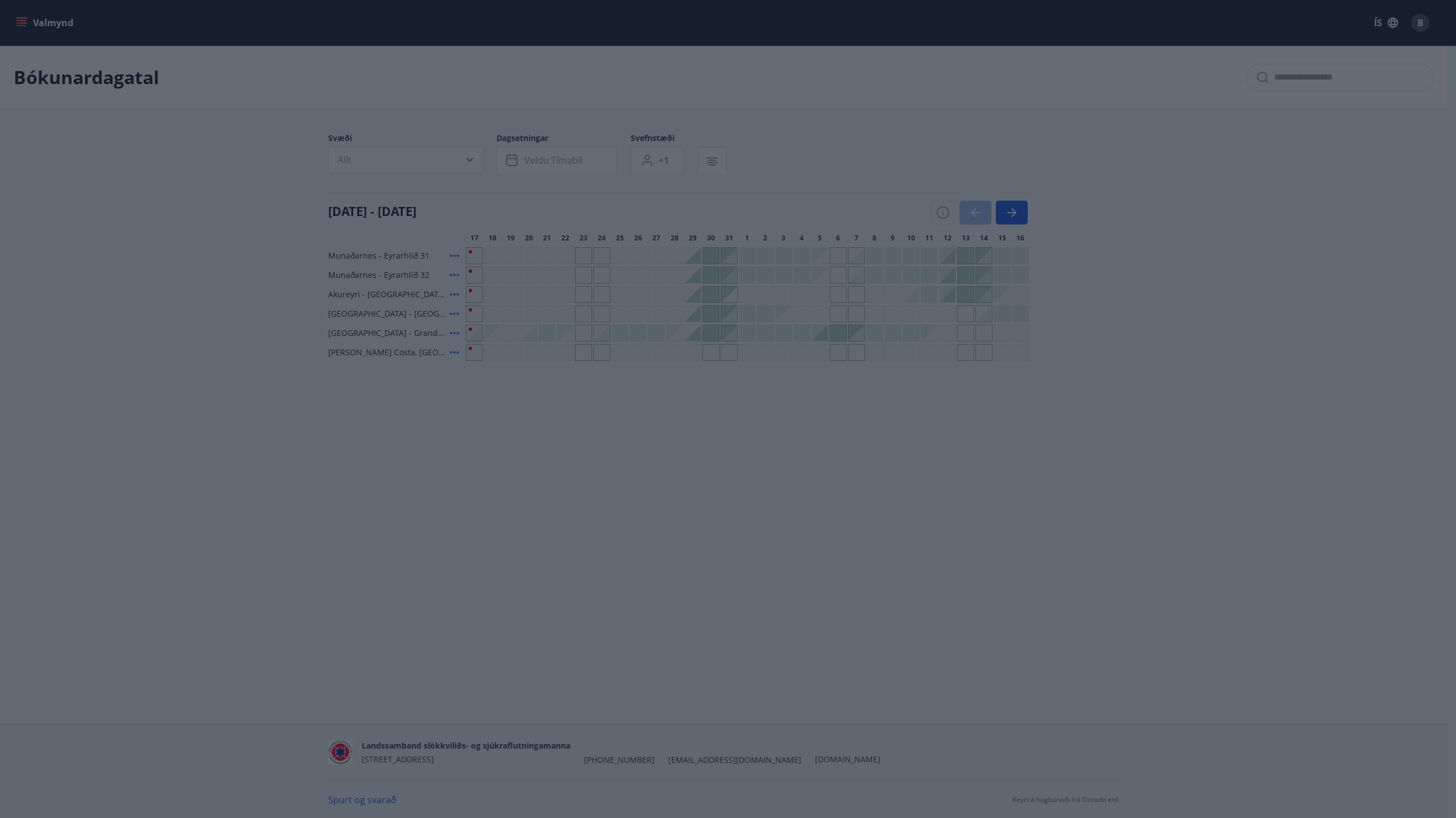
click at [756, 560] on button "Loka" at bounding box center [728, 559] width 281 height 29
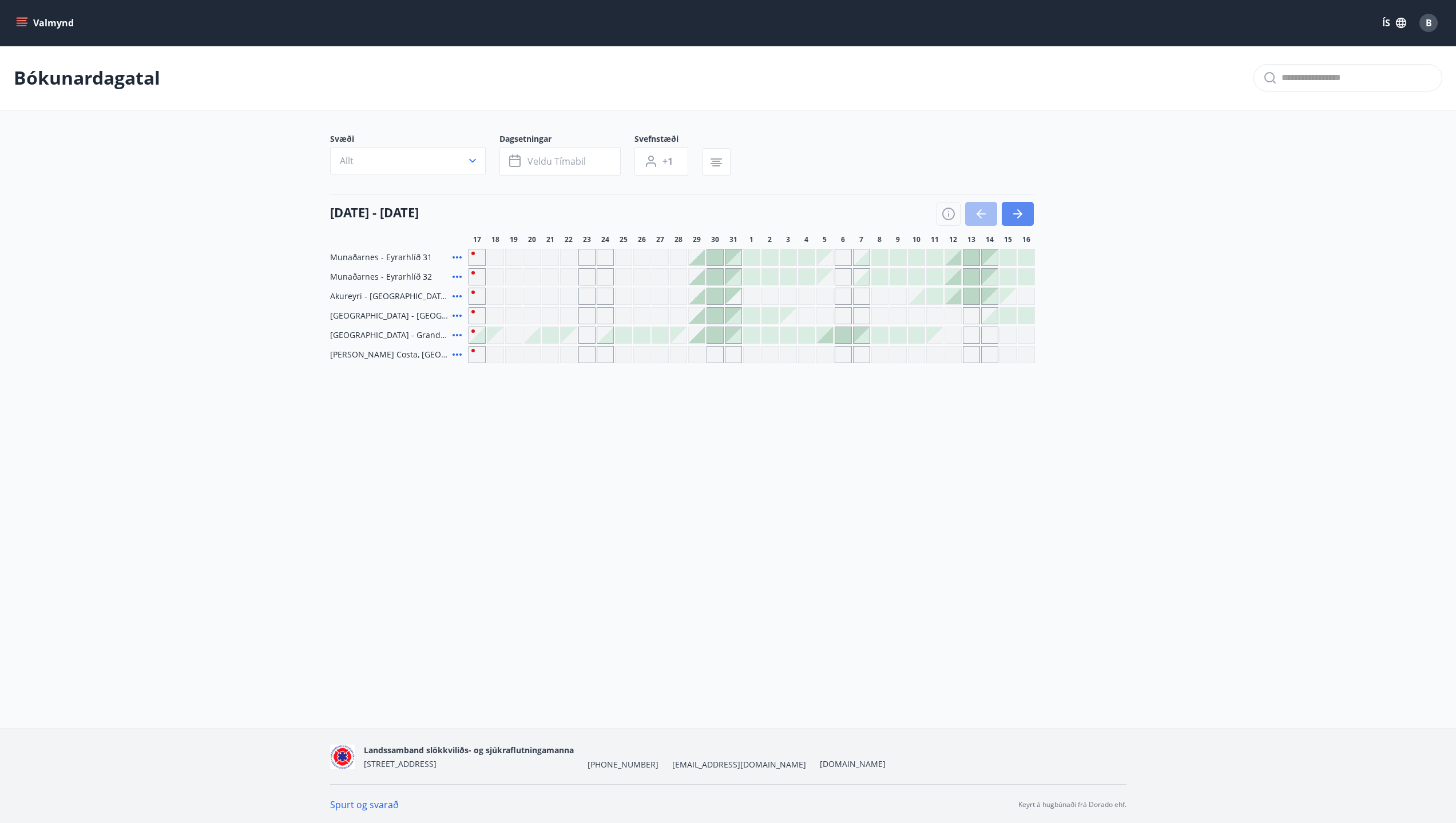
click at [1019, 209] on icon "button" at bounding box center [1018, 213] width 14 height 14
